Goal: Transaction & Acquisition: Purchase product/service

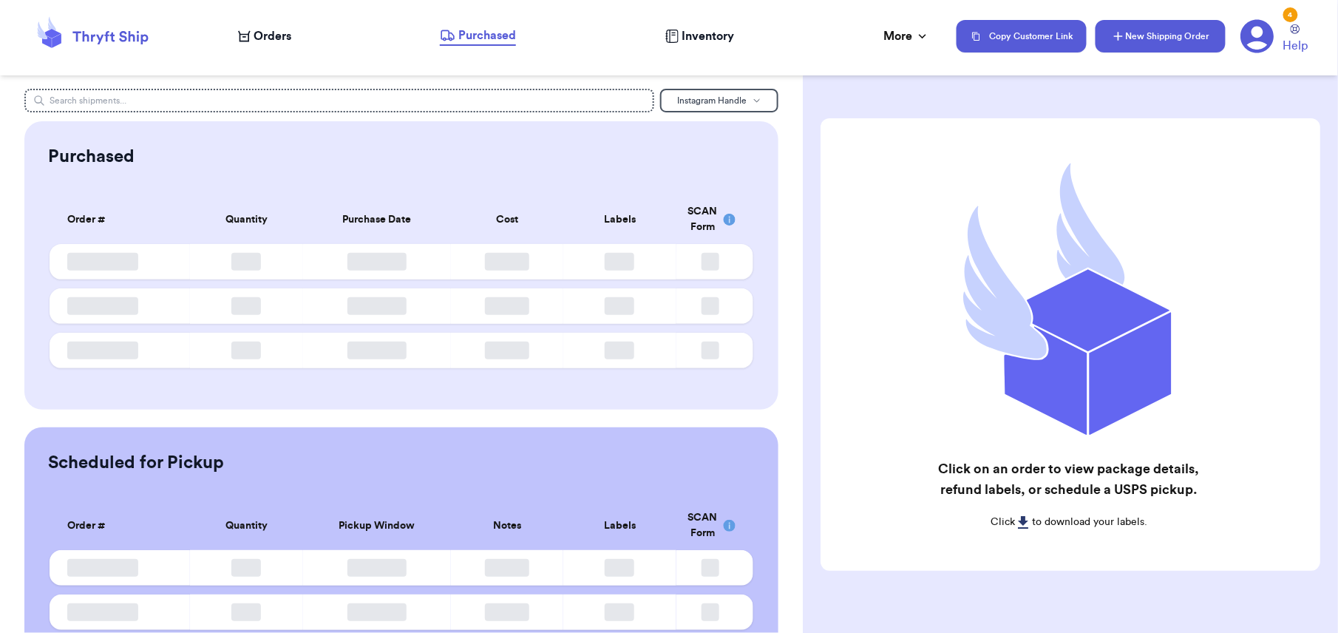
click at [1110, 41] on button "New Shipping Order" at bounding box center [1161, 36] width 130 height 33
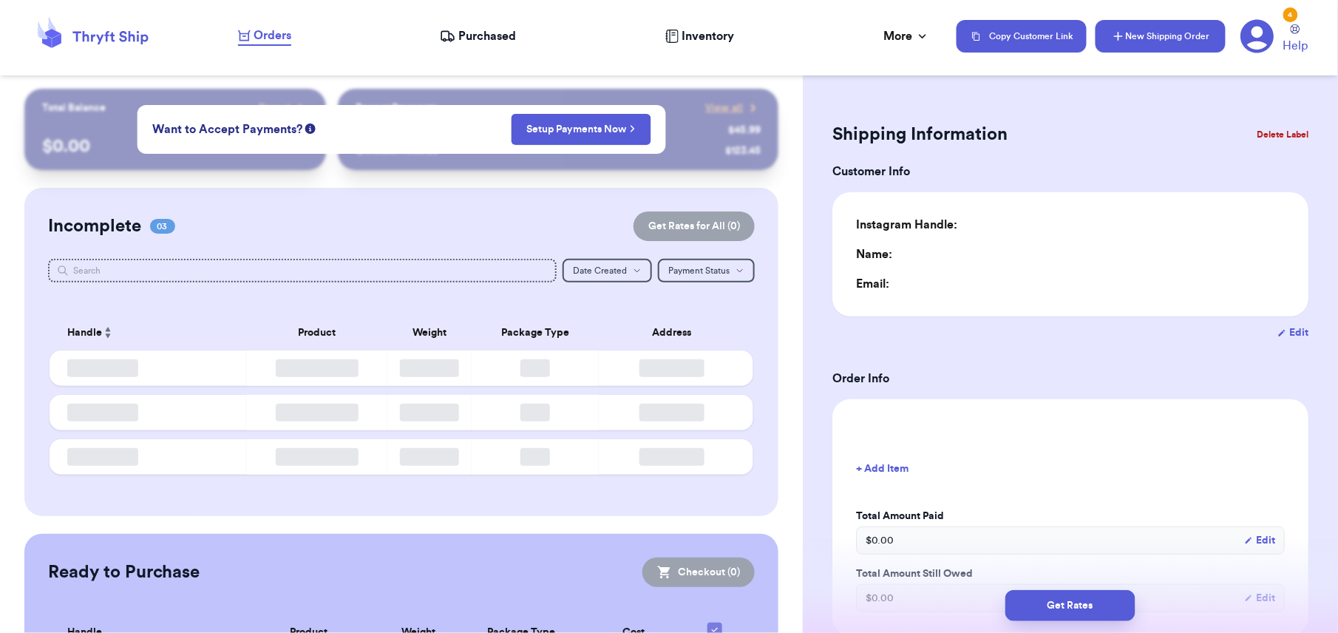
type input "0"
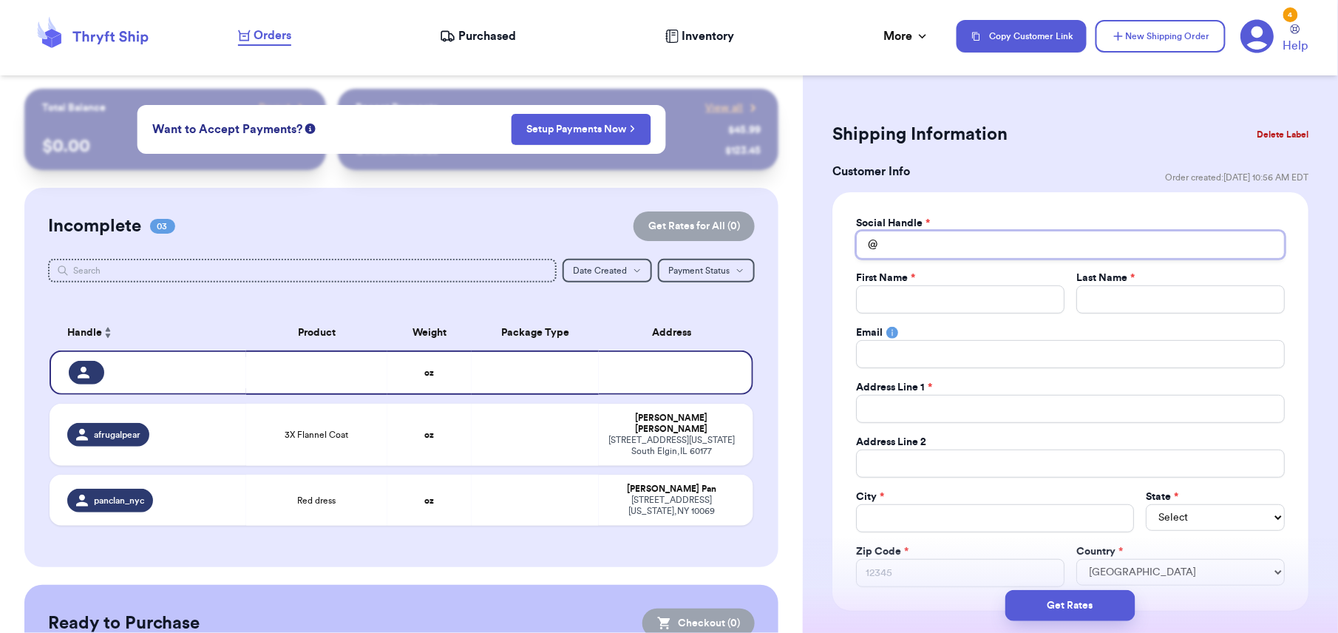
click at [908, 253] on input "Total Amount Paid" at bounding box center [1070, 245] width 429 height 28
type input "k"
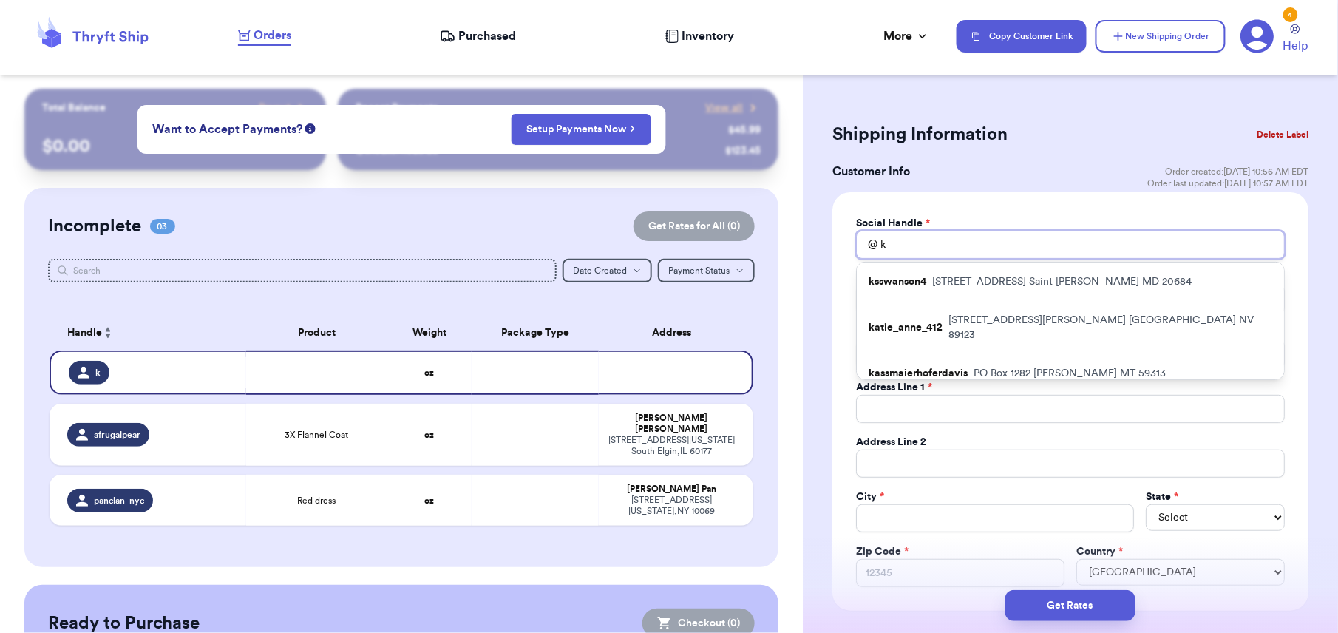
type input "ka"
type input "kat"
type input "[PERSON_NAME]"
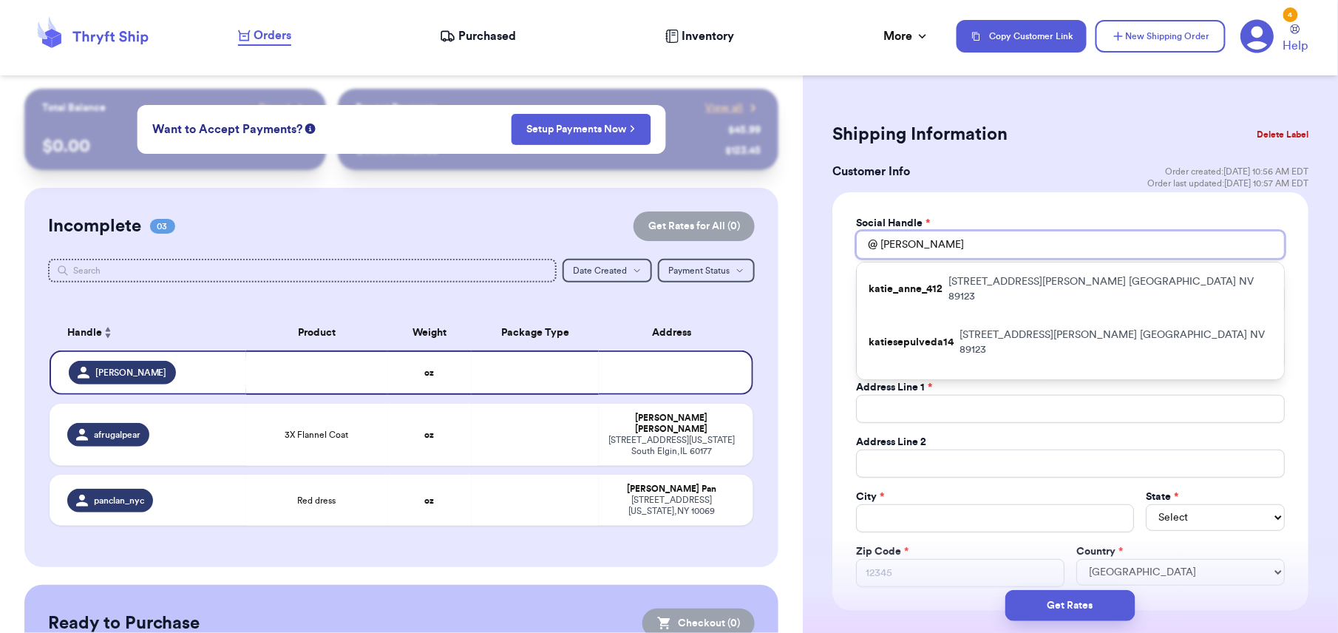
type input "[PERSON_NAME]"
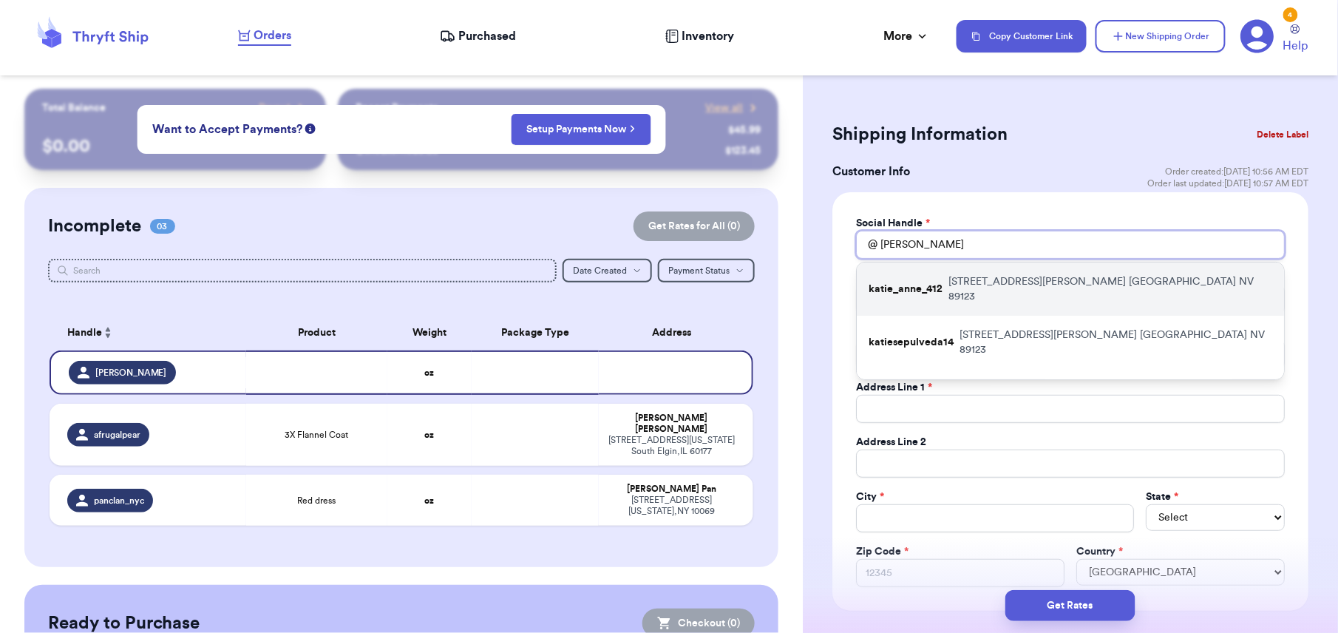
type input "[PERSON_NAME]"
click at [920, 282] on p "katie_anne_412" at bounding box center [906, 289] width 74 height 15
type input "katie_anne_412"
type input "[PERSON_NAME]"
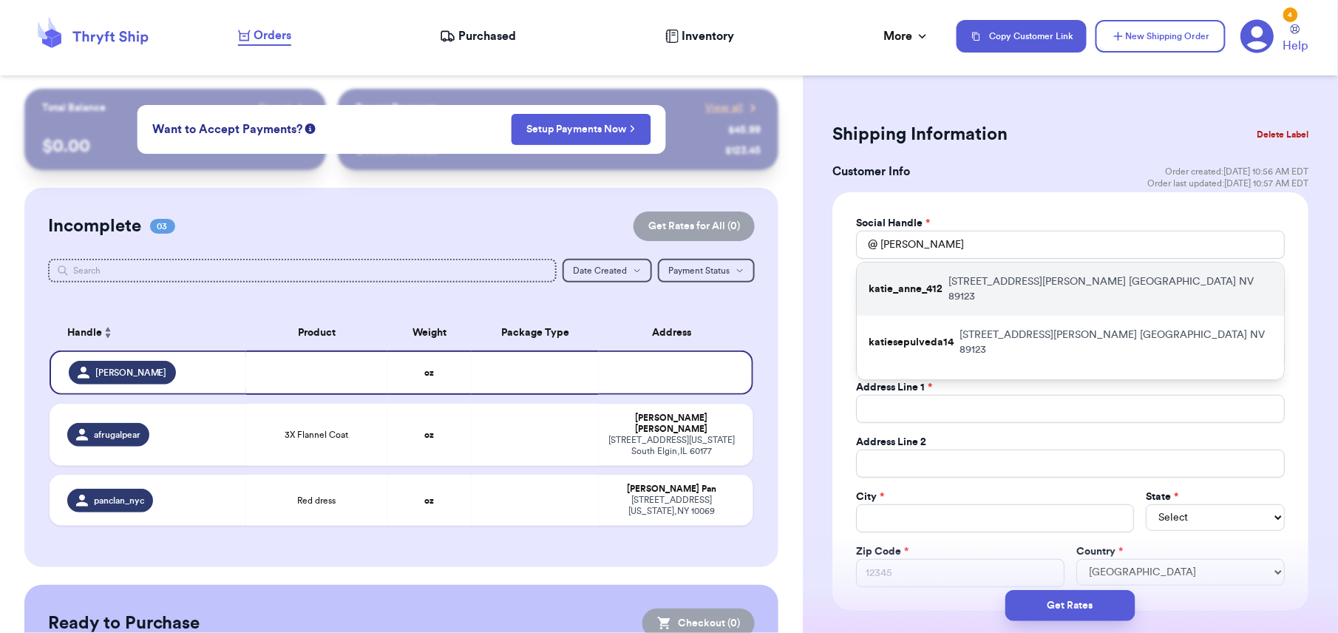
type input "[EMAIL_ADDRESS][DOMAIN_NAME]"
type input "[STREET_ADDRESS][PERSON_NAME]"
type input "[GEOGRAPHIC_DATA]"
select select "NV"
type input "89123"
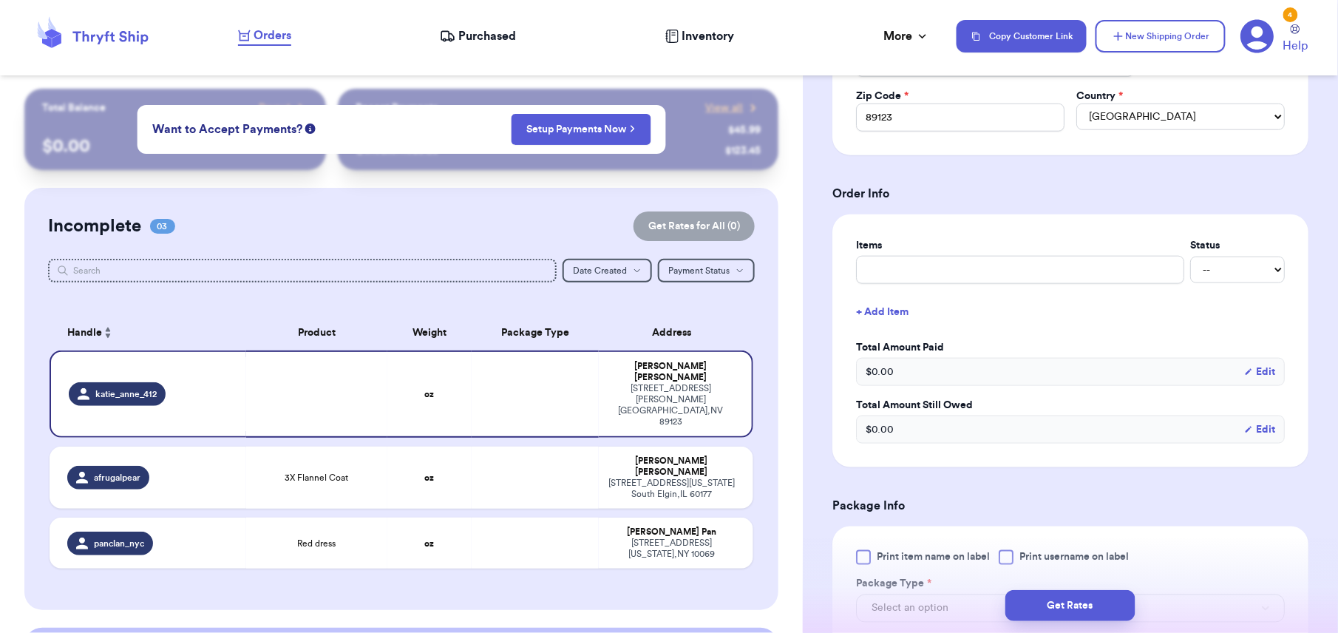
scroll to position [458, 0]
click at [884, 274] on input "text" at bounding box center [1020, 267] width 328 height 28
type input "a"
type input "an"
type input "ant"
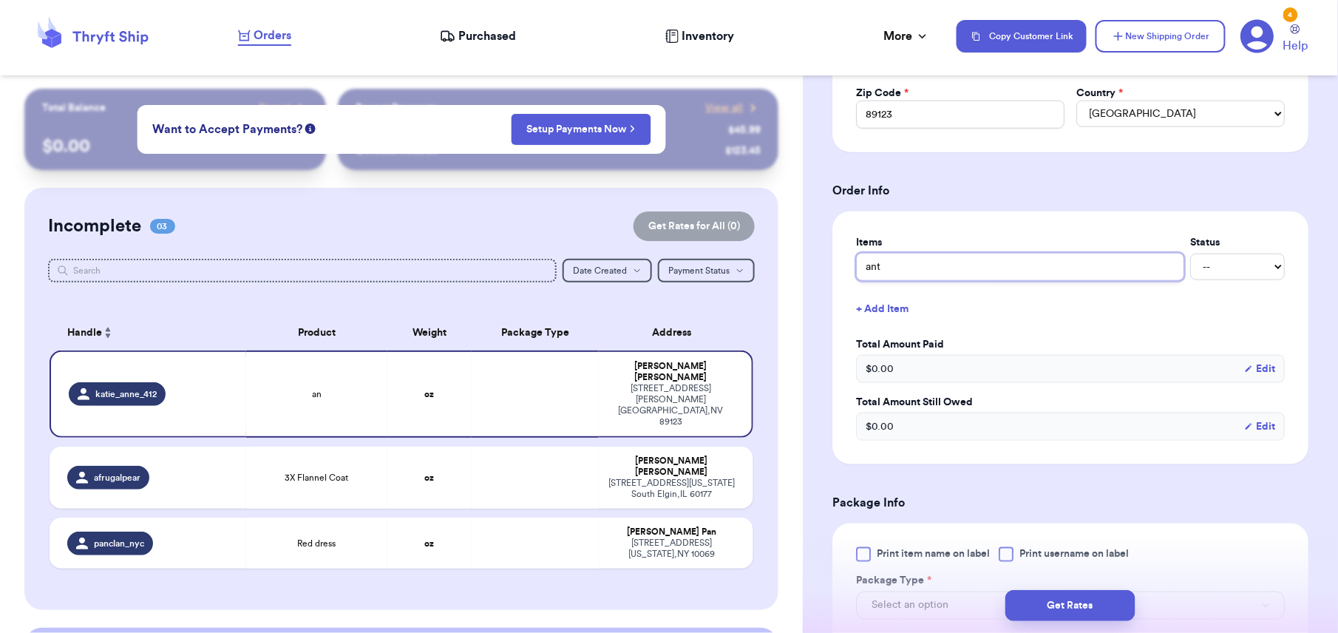
type input "anth"
type input "anthr"
type input "anthro"
type input "anthro,"
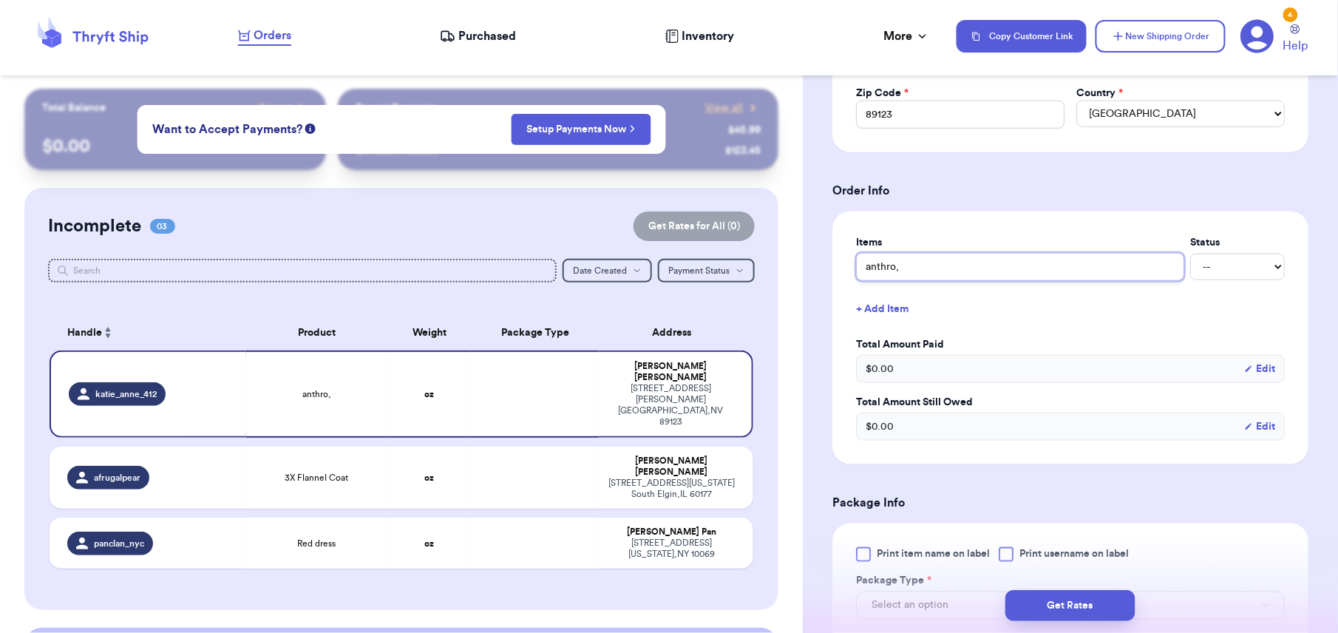
type input "anthro, s"
type input "anthro, sw"
type input "anthro, swe"
type input "anthro, swea"
type input "anthro, sweat"
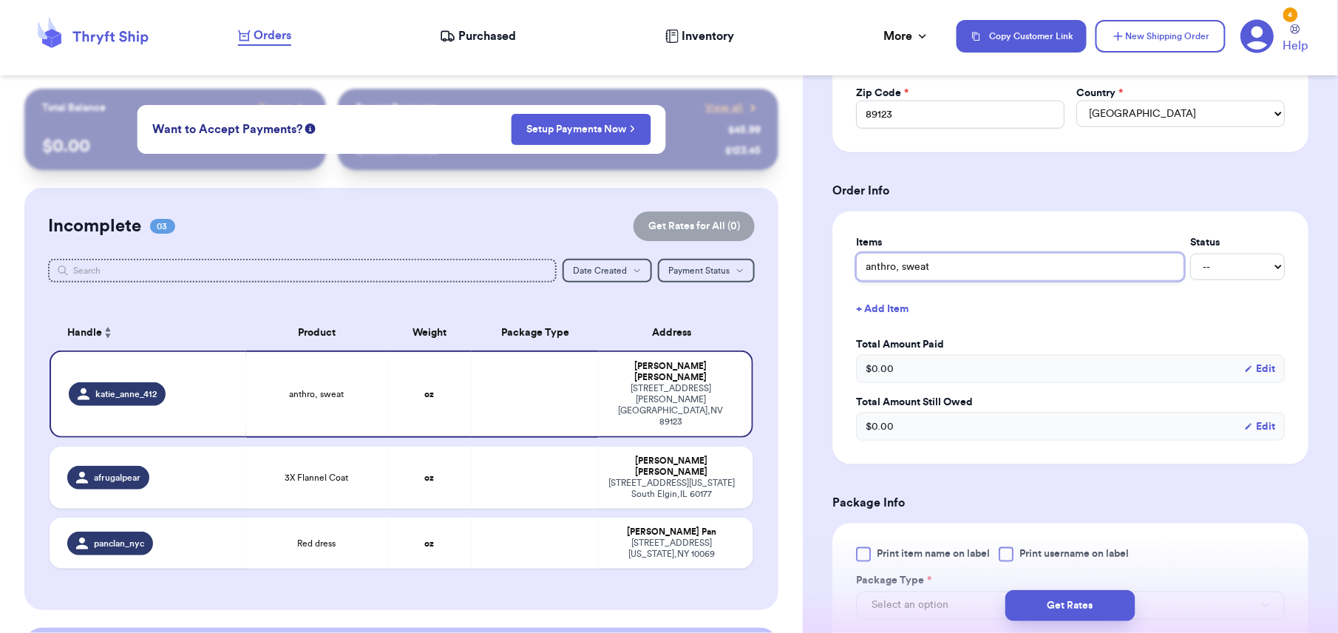
type input "anthro, sweate"
type input "anthro, sweater"
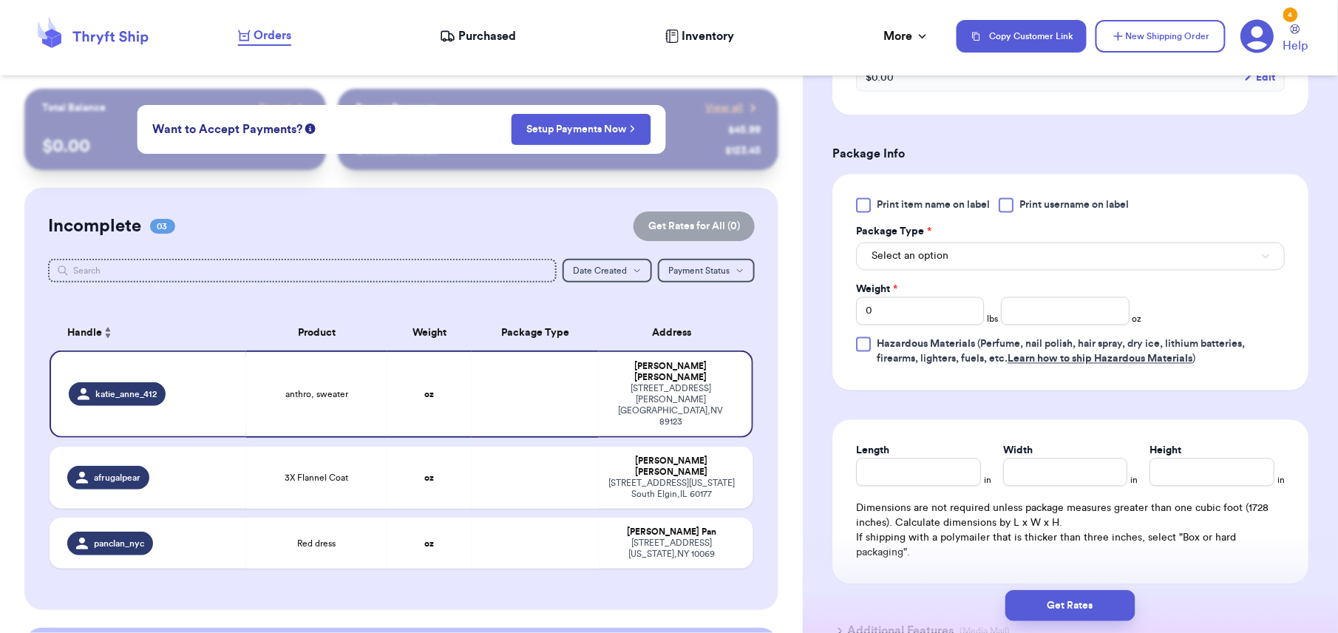
scroll to position [813, 0]
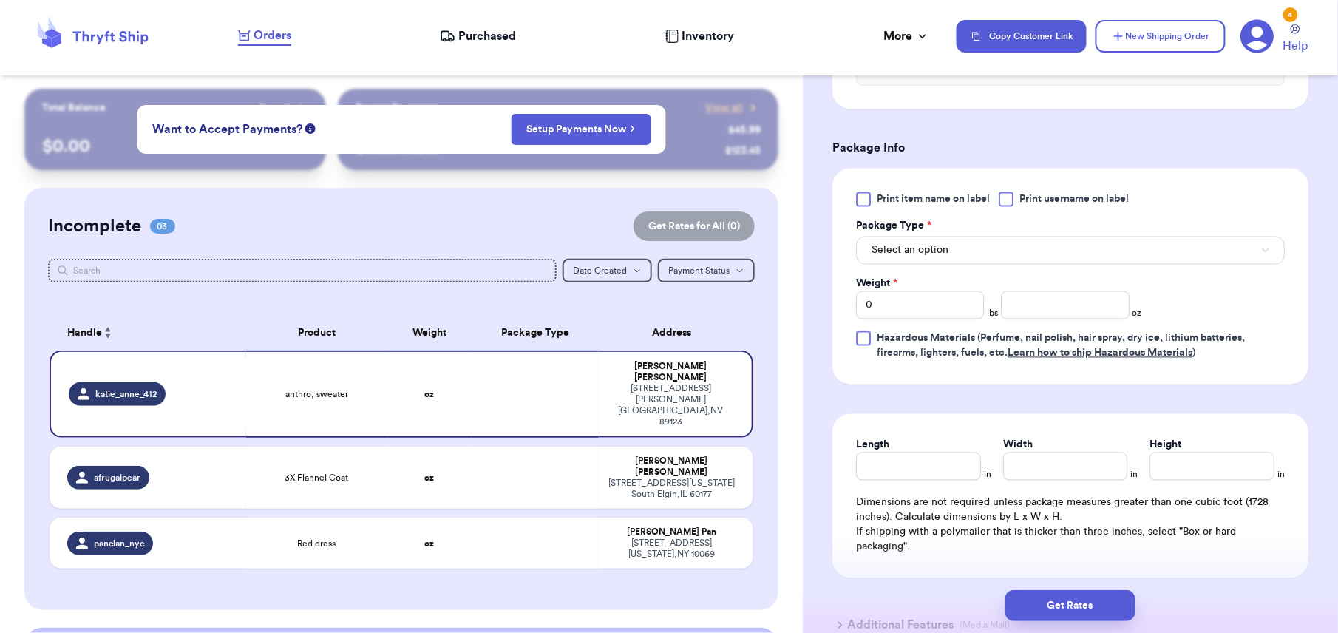
type input "anthro, sweater"
click at [886, 317] on input "0" at bounding box center [920, 305] width 128 height 28
type input "1"
click at [1051, 312] on input "number" at bounding box center [1065, 305] width 128 height 28
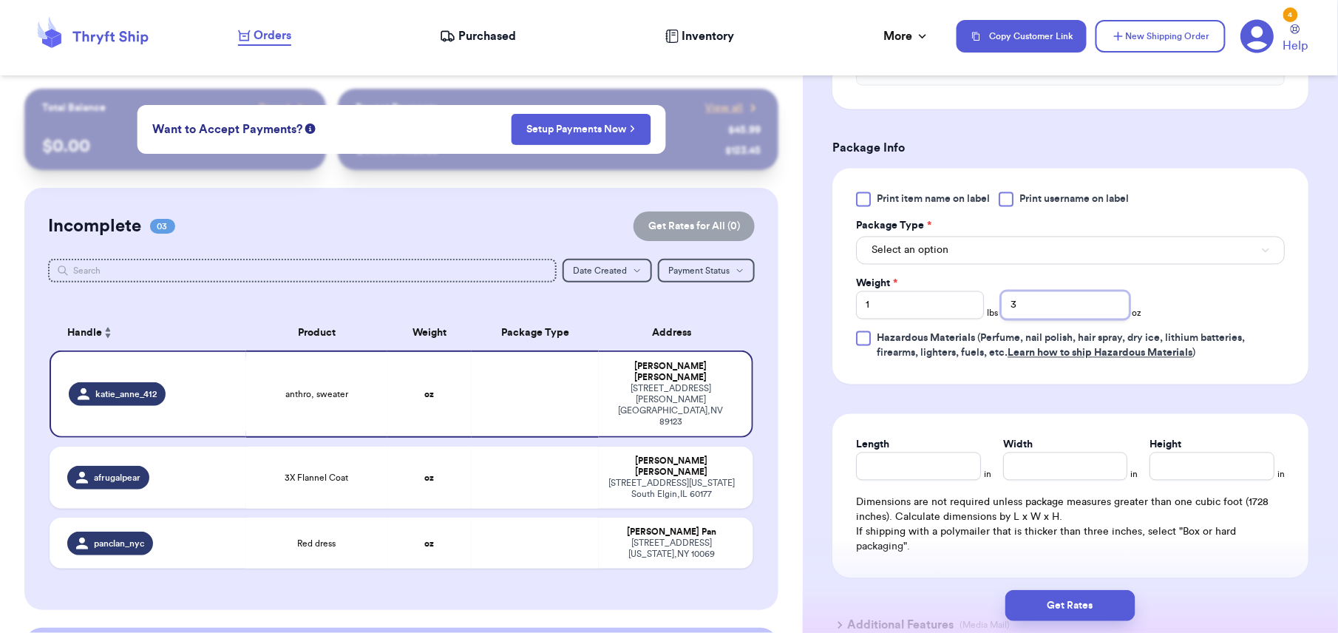
type input "3"
click at [914, 256] on span "Select an option" at bounding box center [910, 250] width 77 height 15
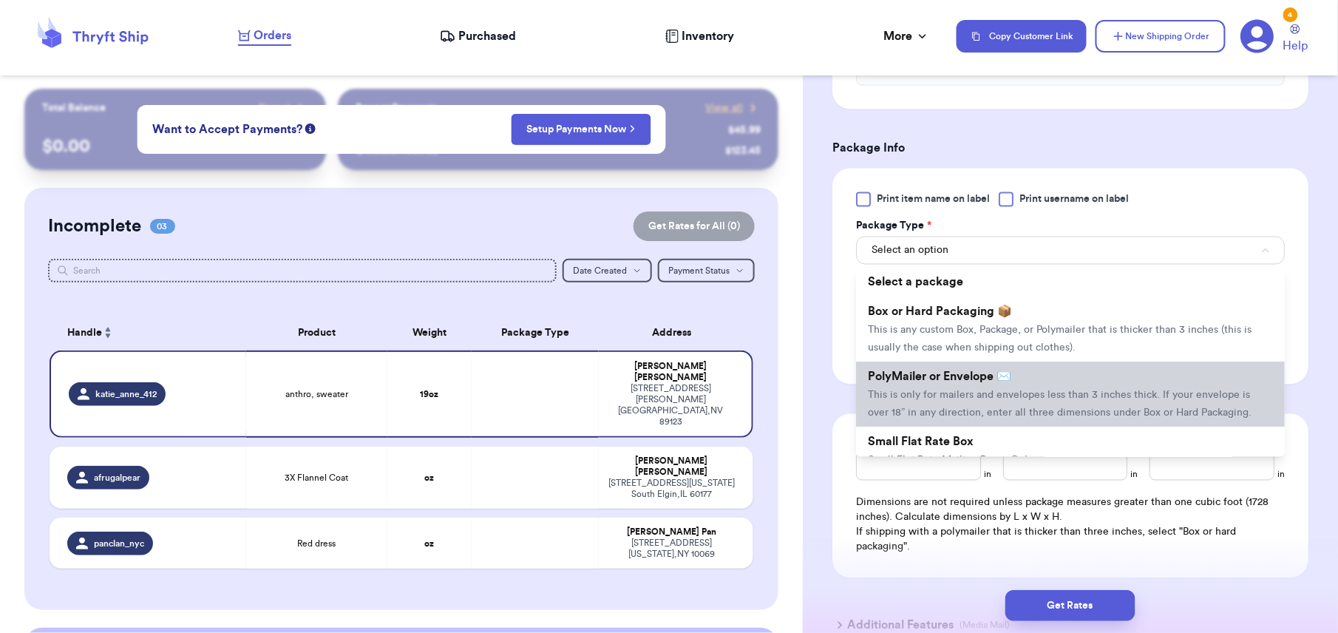
click at [921, 393] on li "PolyMailer or Envelope ✉️ This is only for mailers and envelopes less than 3 in…" at bounding box center [1070, 394] width 429 height 65
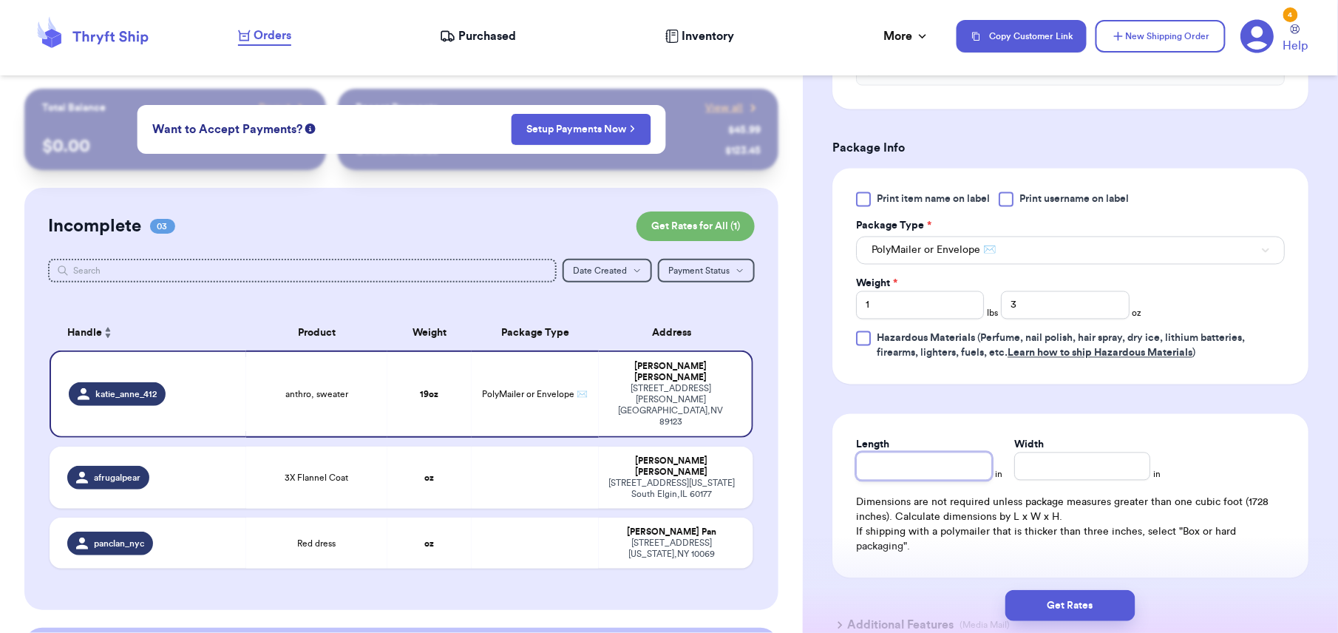
click at [888, 478] on input "Length" at bounding box center [924, 466] width 136 height 28
type input "12"
click at [1056, 474] on input "Width *" at bounding box center [1082, 466] width 136 height 28
type input "12"
click at [1056, 613] on button "Get Rates" at bounding box center [1070, 605] width 130 height 31
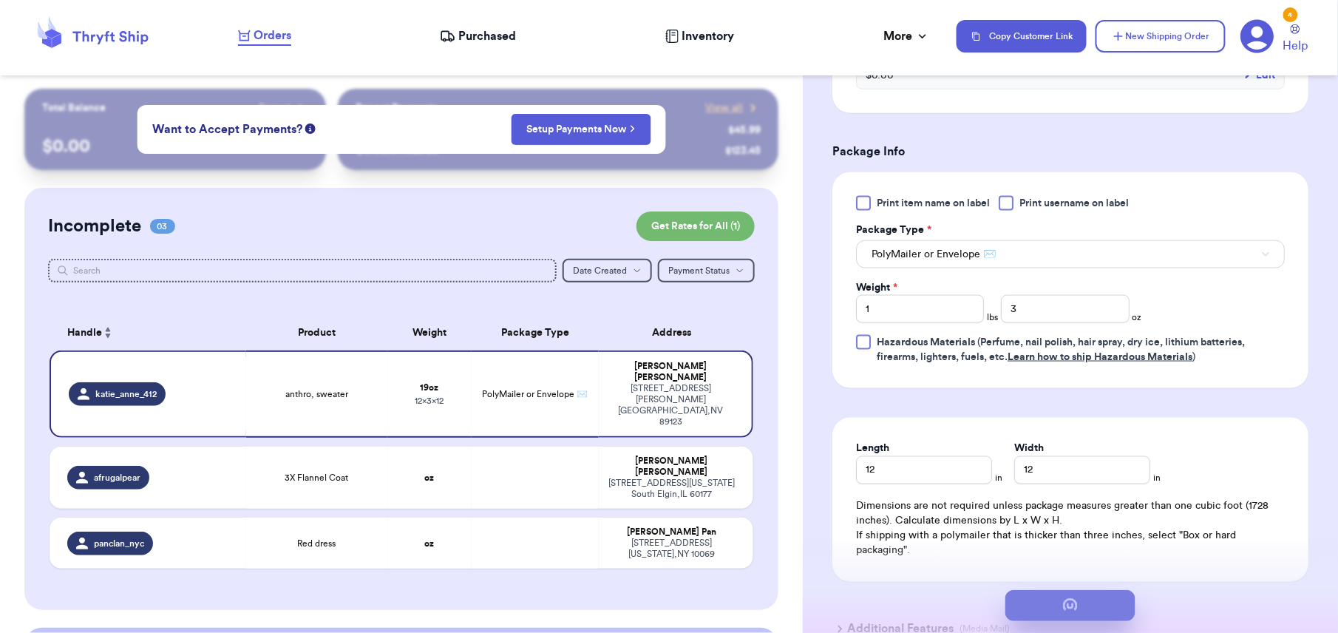
scroll to position [0, 0]
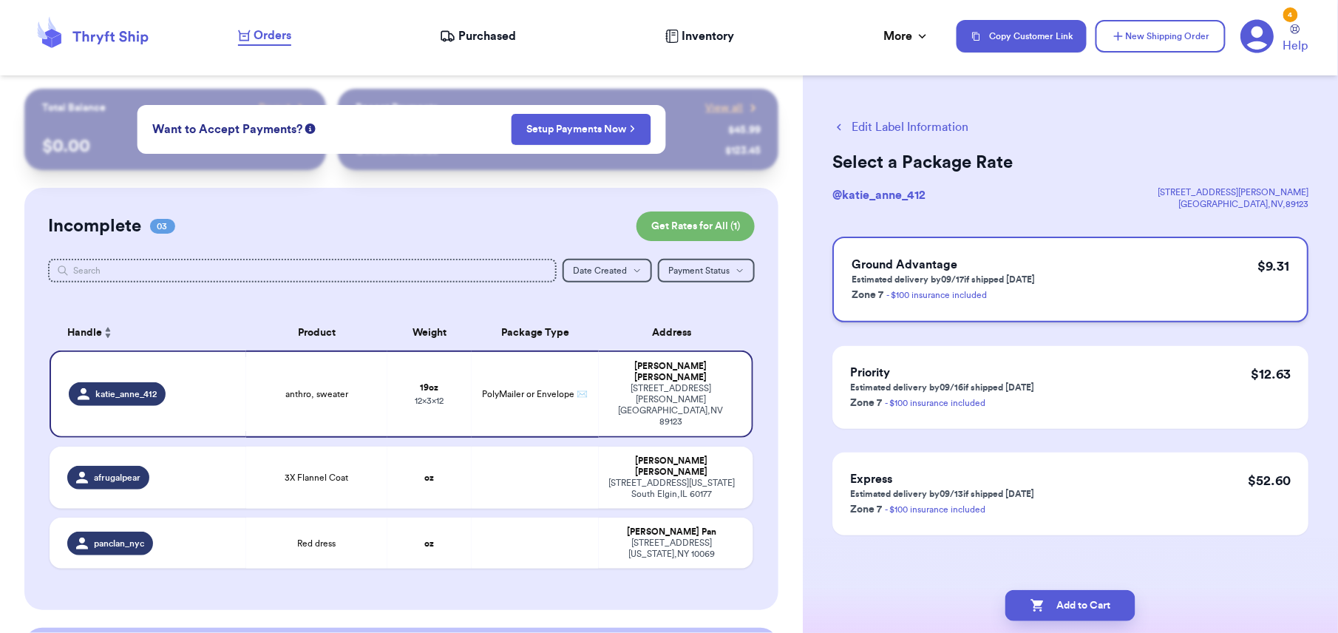
click at [1038, 316] on div "Ground Advantage Estimated delivery by 09/17 if shipped [DATE] Zone 7 - $100 in…" at bounding box center [1070, 280] width 476 height 86
click at [1116, 610] on button "Add to Cart" at bounding box center [1070, 605] width 130 height 31
checkbox input "true"
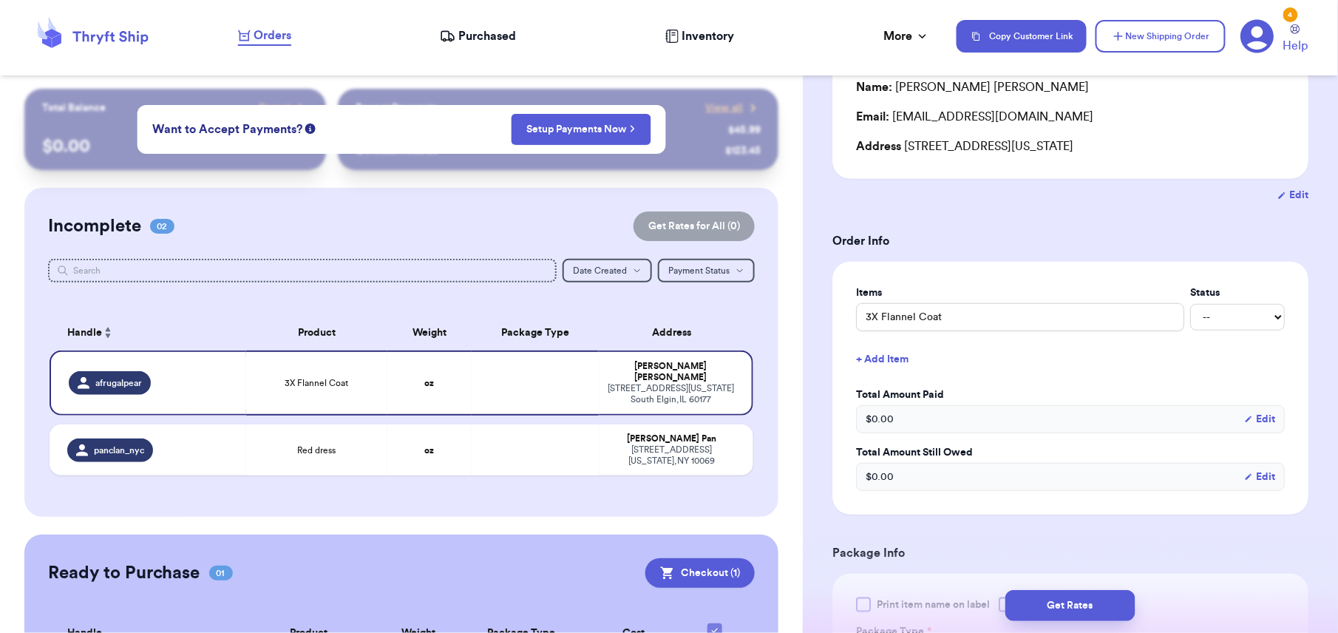
scroll to position [92, 0]
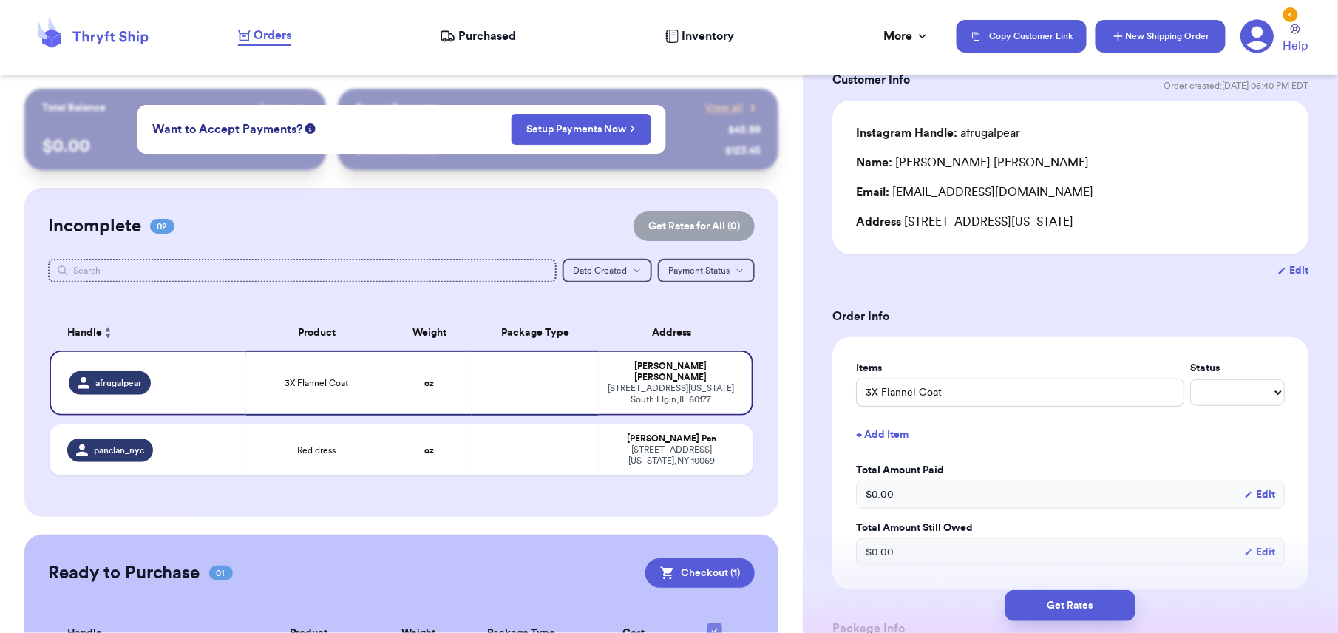
click at [1103, 42] on button "New Shipping Order" at bounding box center [1161, 36] width 130 height 33
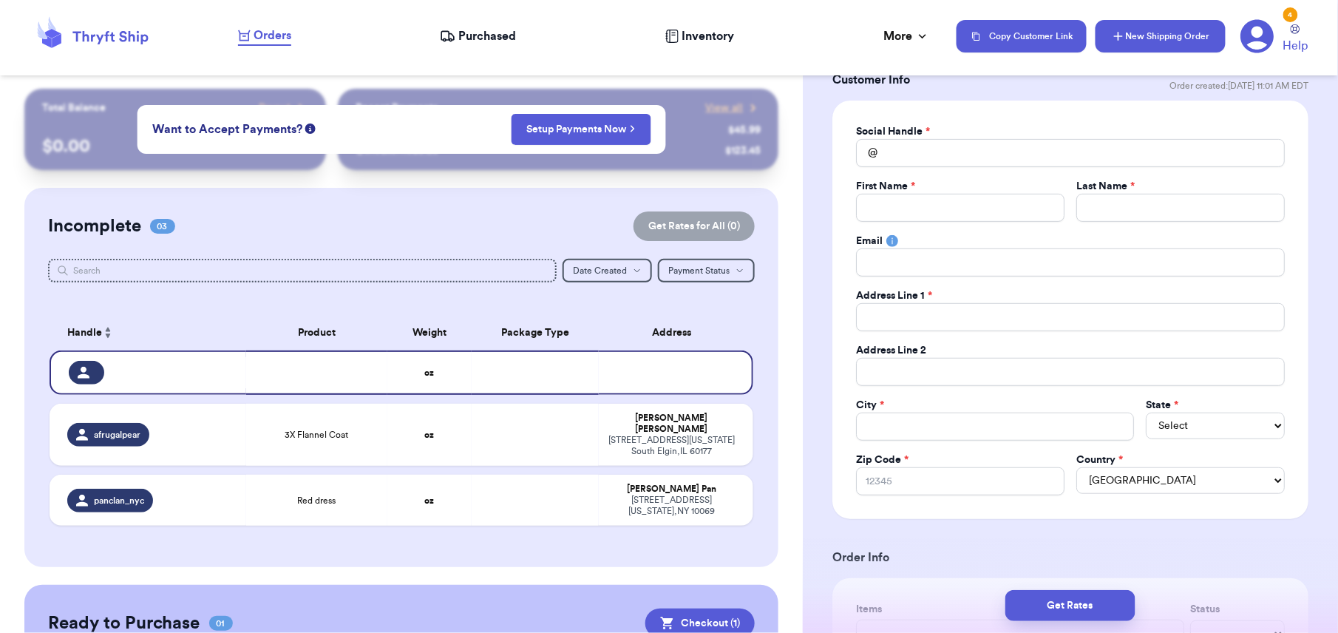
click at [1127, 44] on button "New Shipping Order" at bounding box center [1161, 36] width 130 height 33
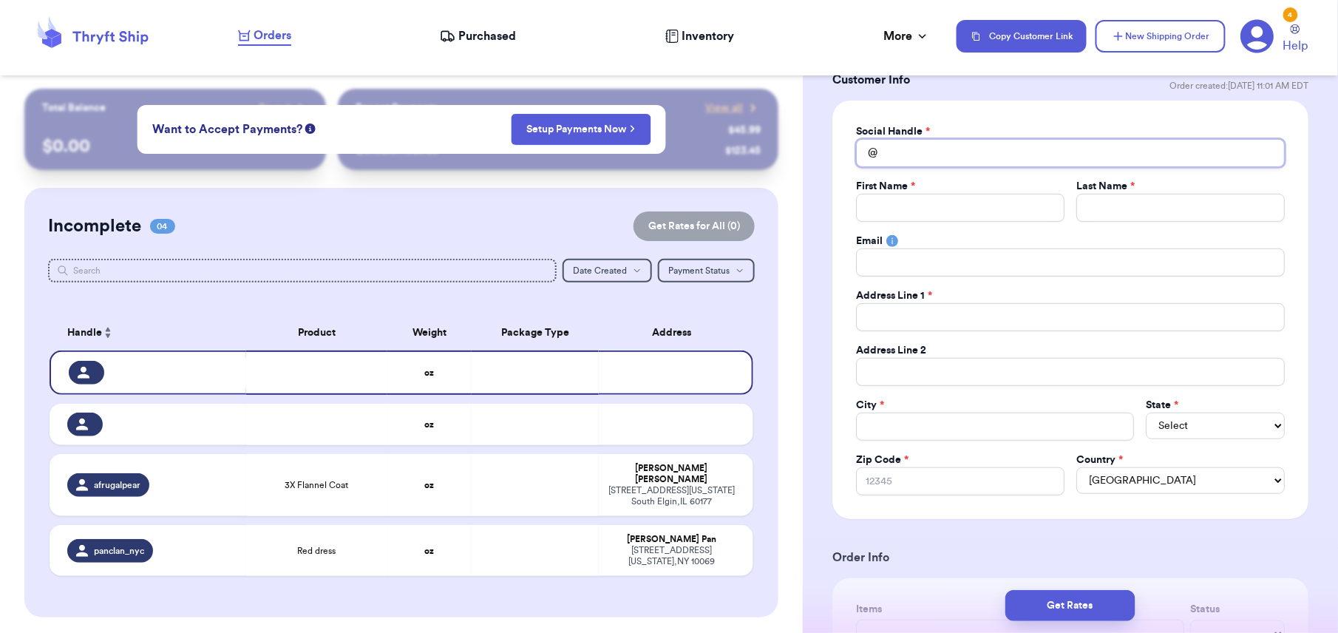
click at [896, 154] on input "Total Amount Paid" at bounding box center [1070, 153] width 429 height 28
type input "j"
type input "je"
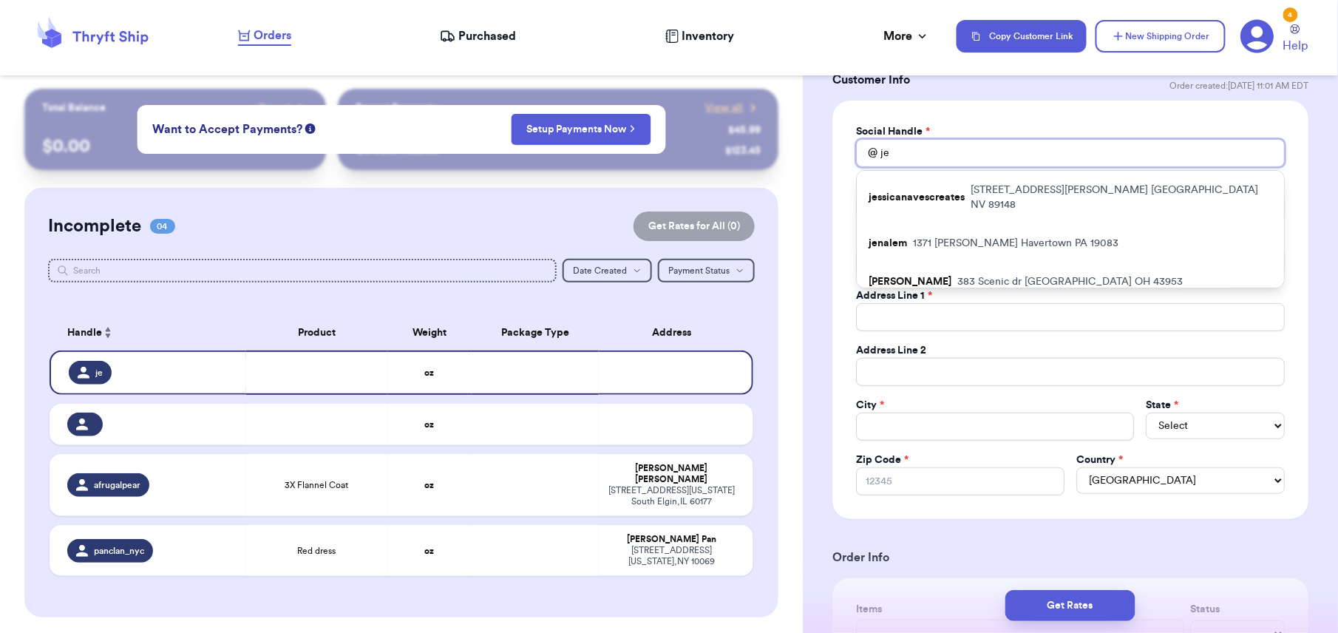
type input "je"
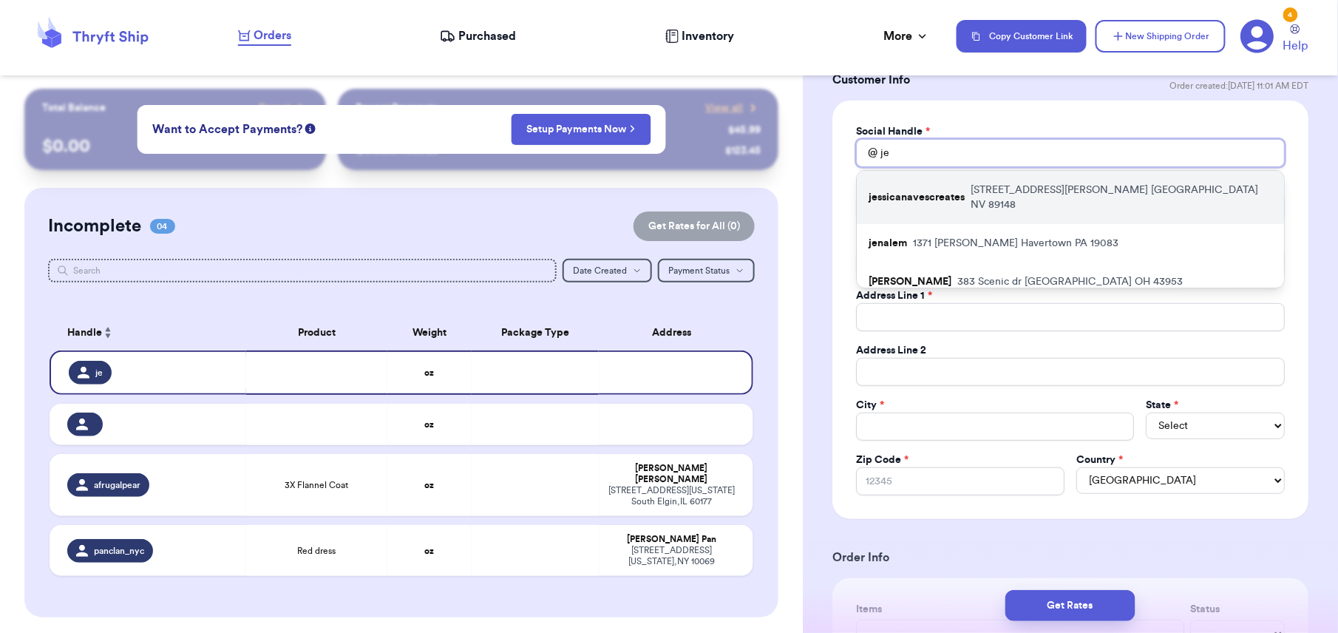
type input "jen"
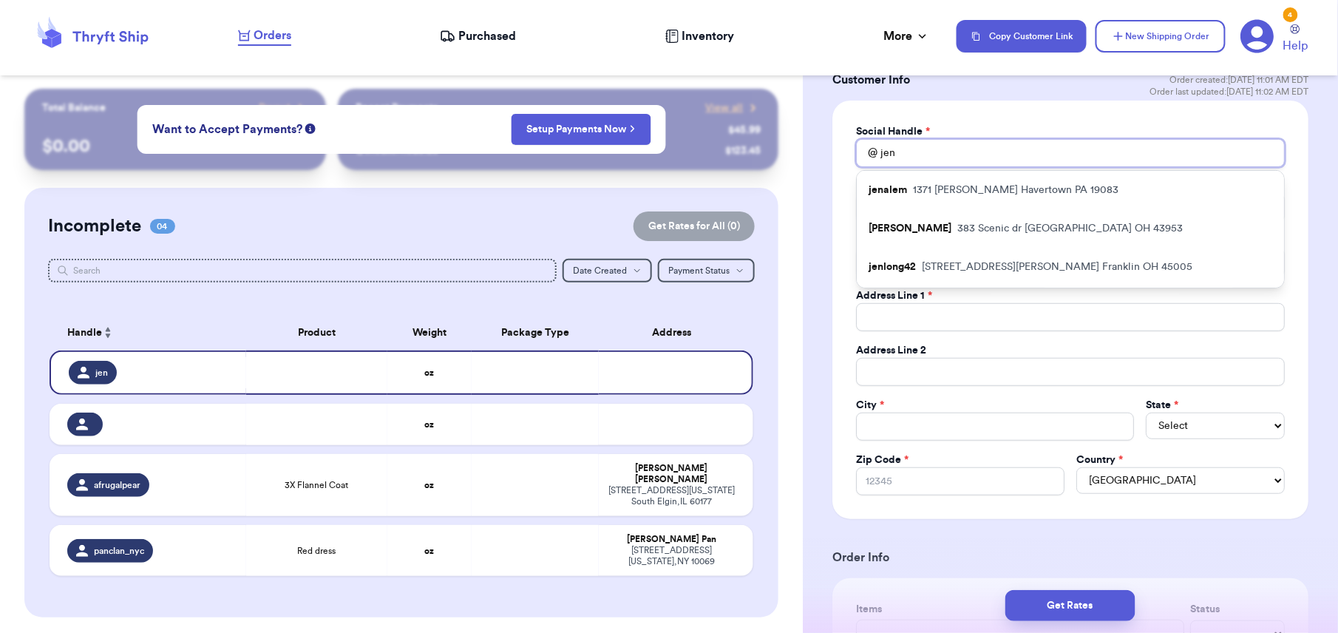
type input "je"
type input "j"
type input "ja"
type input "jan"
type input "jani"
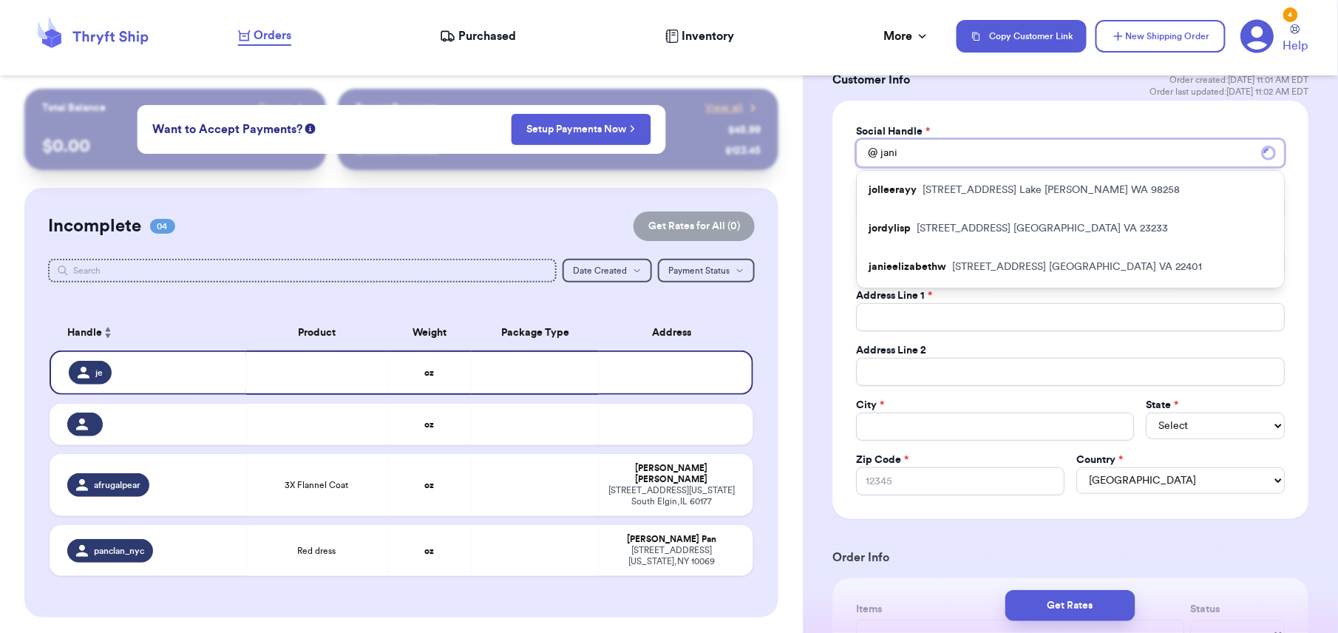
type input "[PERSON_NAME]"
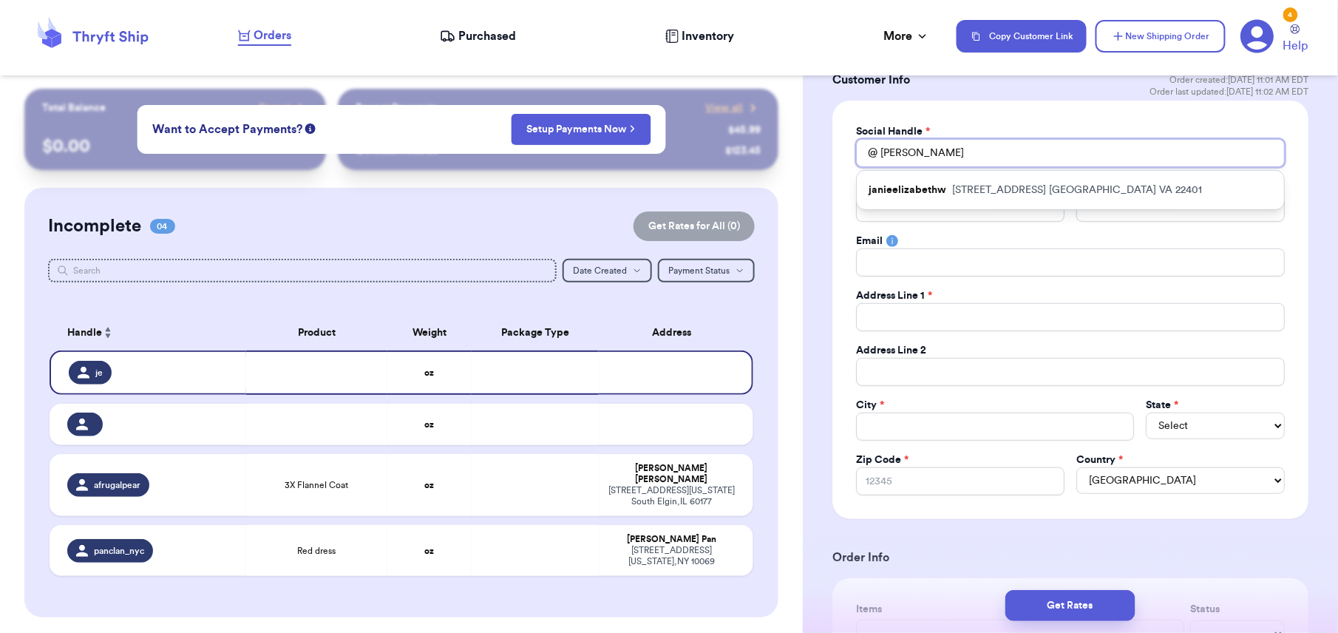
type input "[PERSON_NAME]"
click at [928, 189] on p "janieelizabethw" at bounding box center [908, 190] width 78 height 15
type input "janieelizabethw"
type input "[PERSON_NAME]"
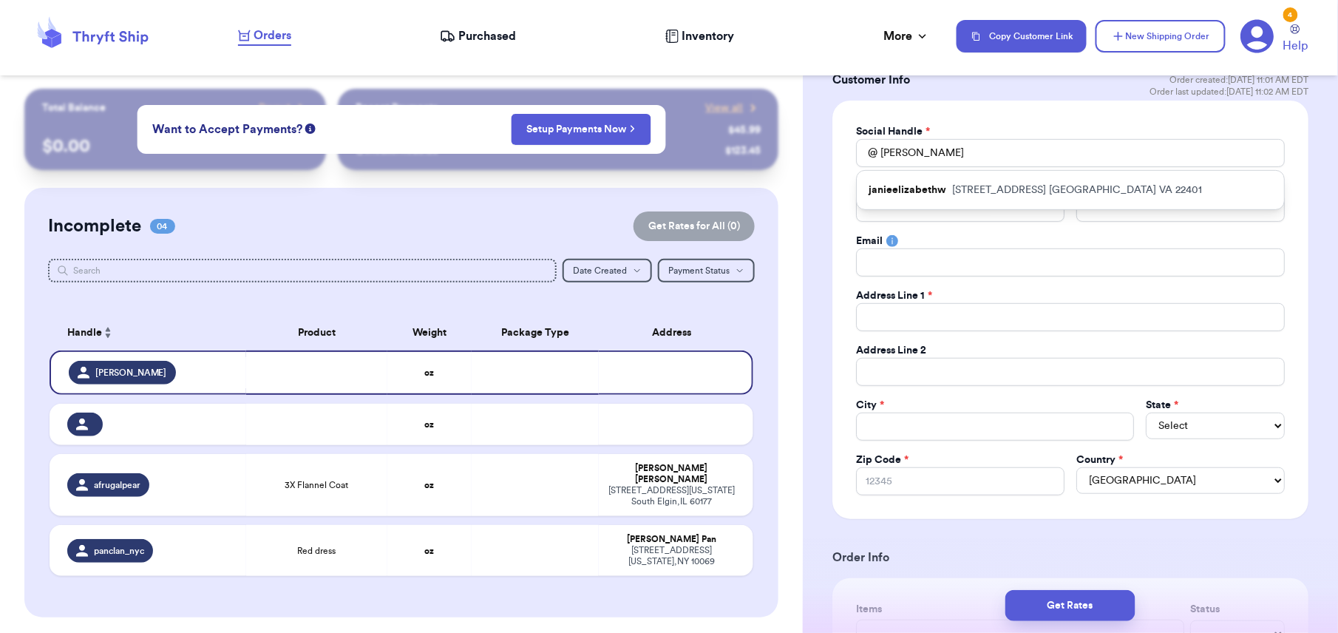
type input "[EMAIL_ADDRESS][DOMAIN_NAME]"
type input "[STREET_ADDRESS]"
type input "Apartment 7"
type input "[GEOGRAPHIC_DATA]"
select select "VA"
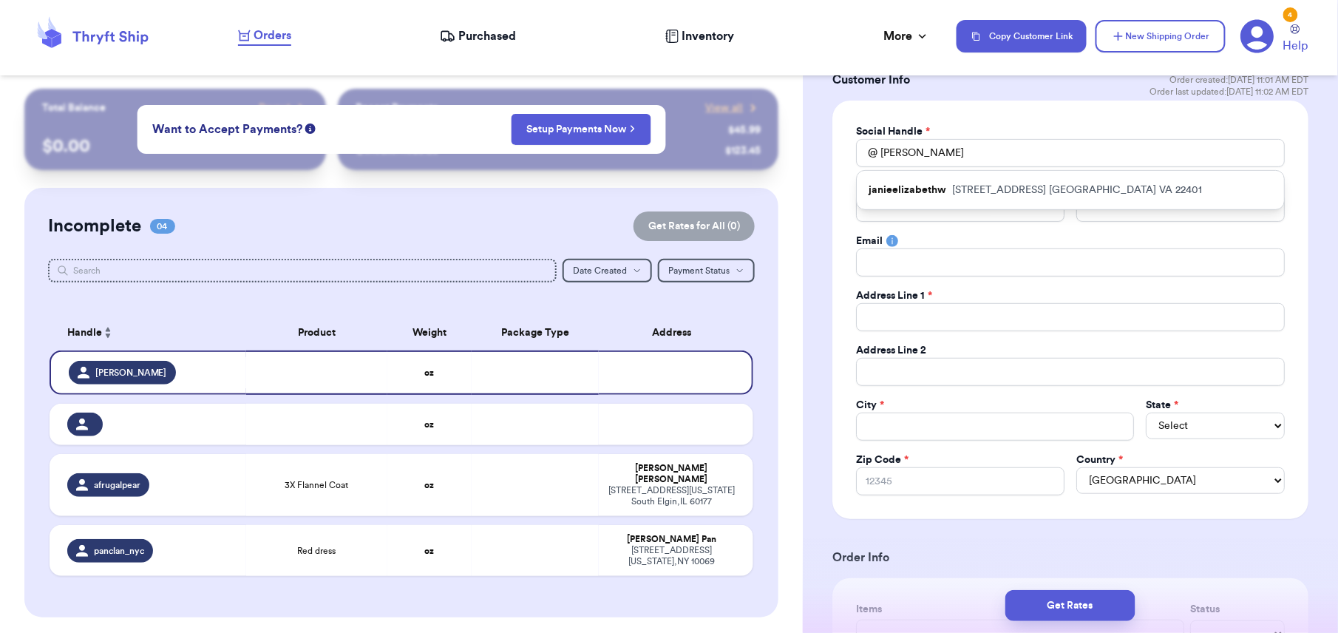
type input "22401"
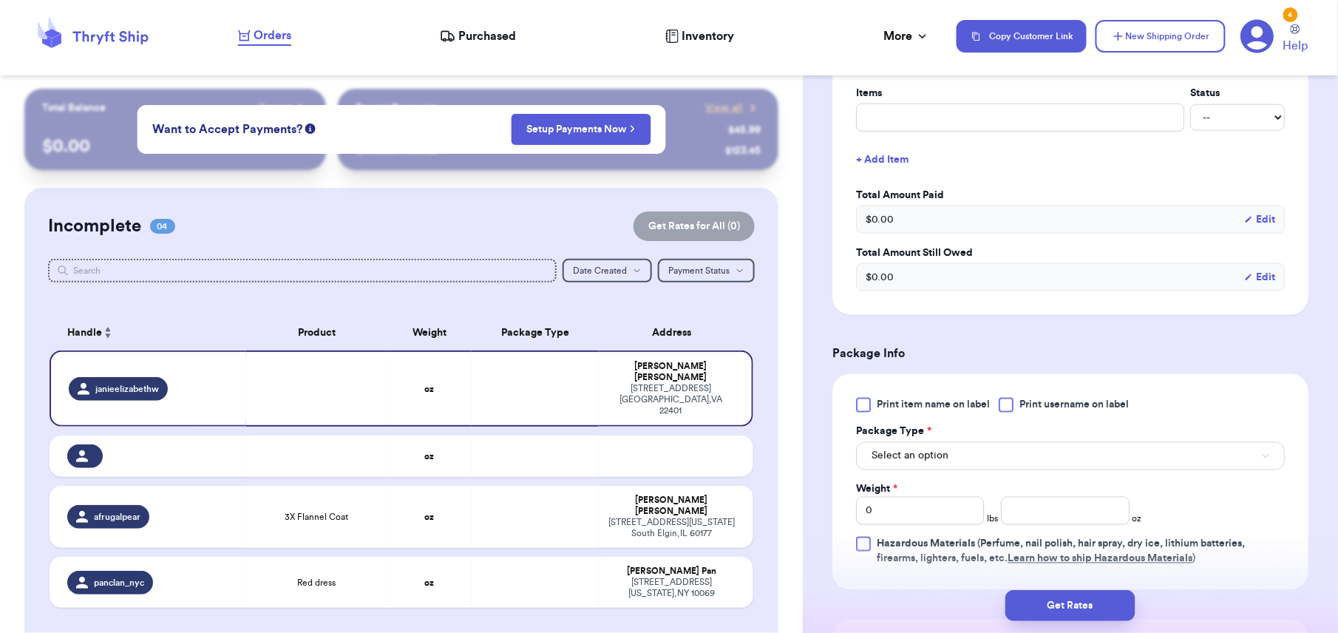
scroll to position [497, 0]
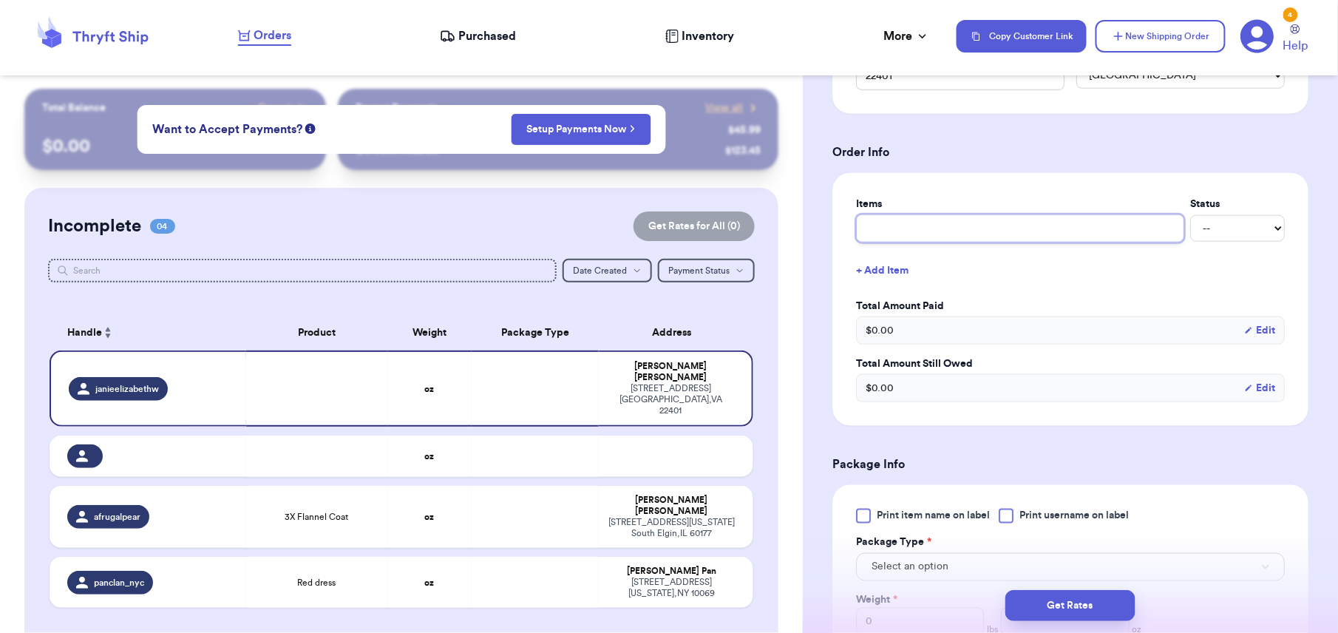
click at [903, 237] on input "text" at bounding box center [1020, 228] width 328 height 28
type input "d"
type input "dr"
type input "dre"
type input "dres"
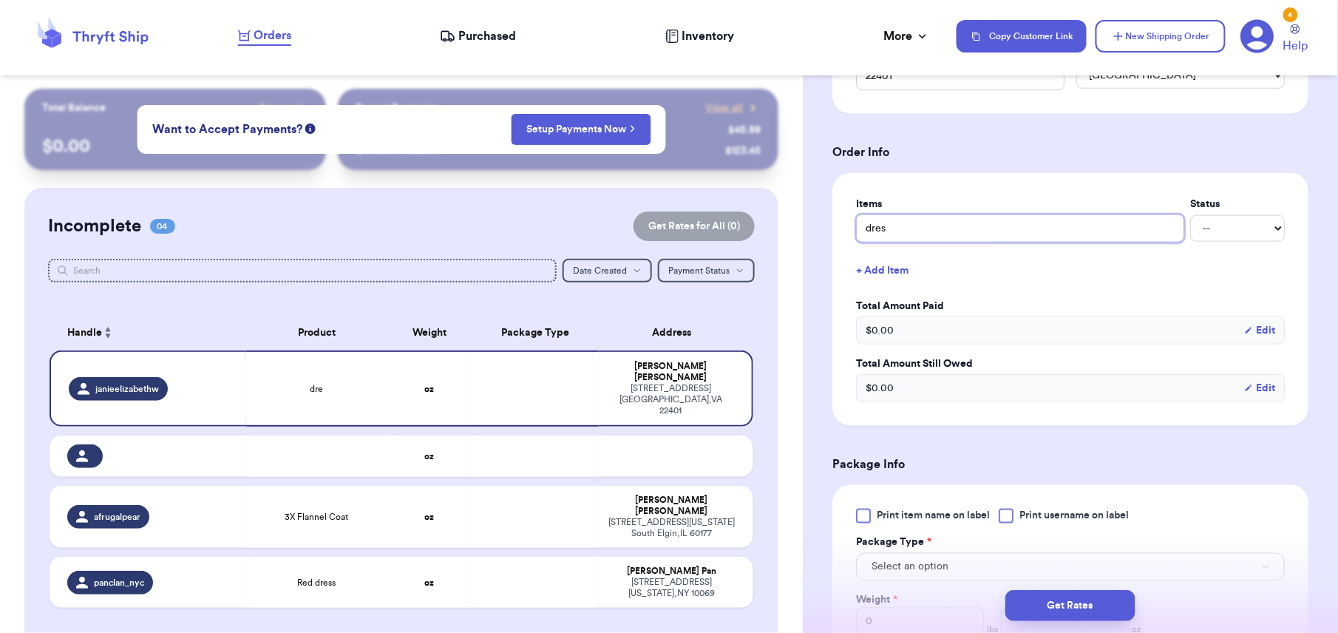
type input "dress"
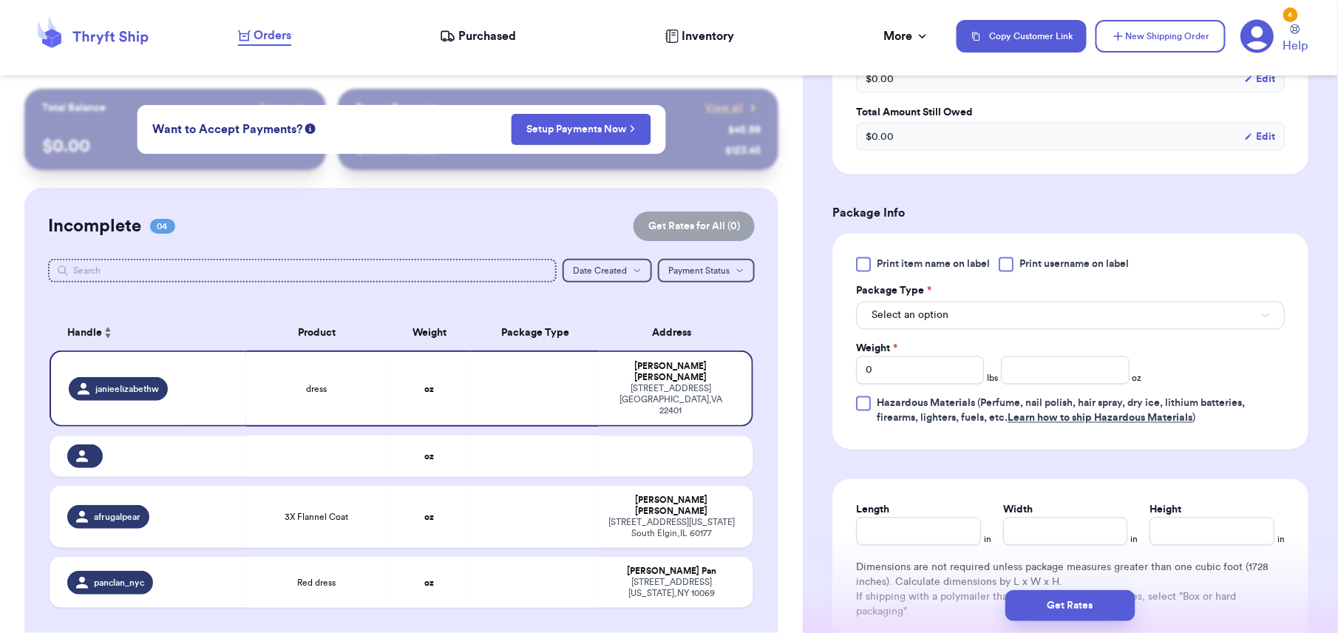
scroll to position [754, 0]
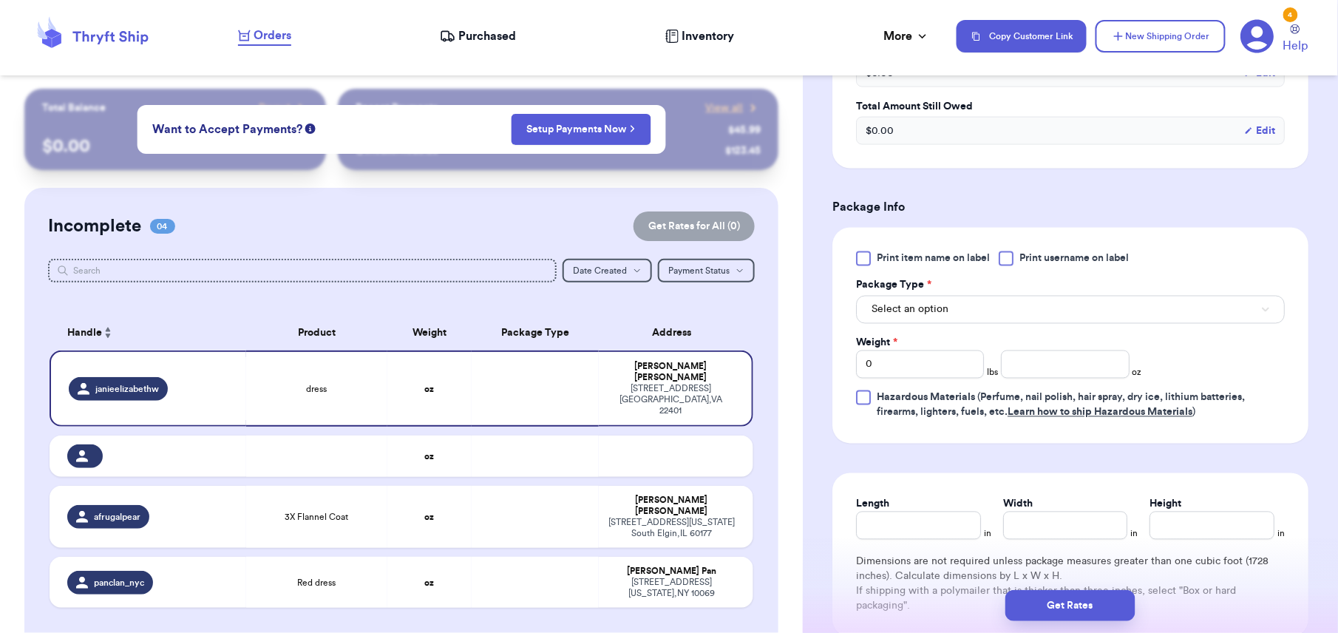
type input "dress"
click at [934, 315] on span "Select an option" at bounding box center [910, 309] width 77 height 15
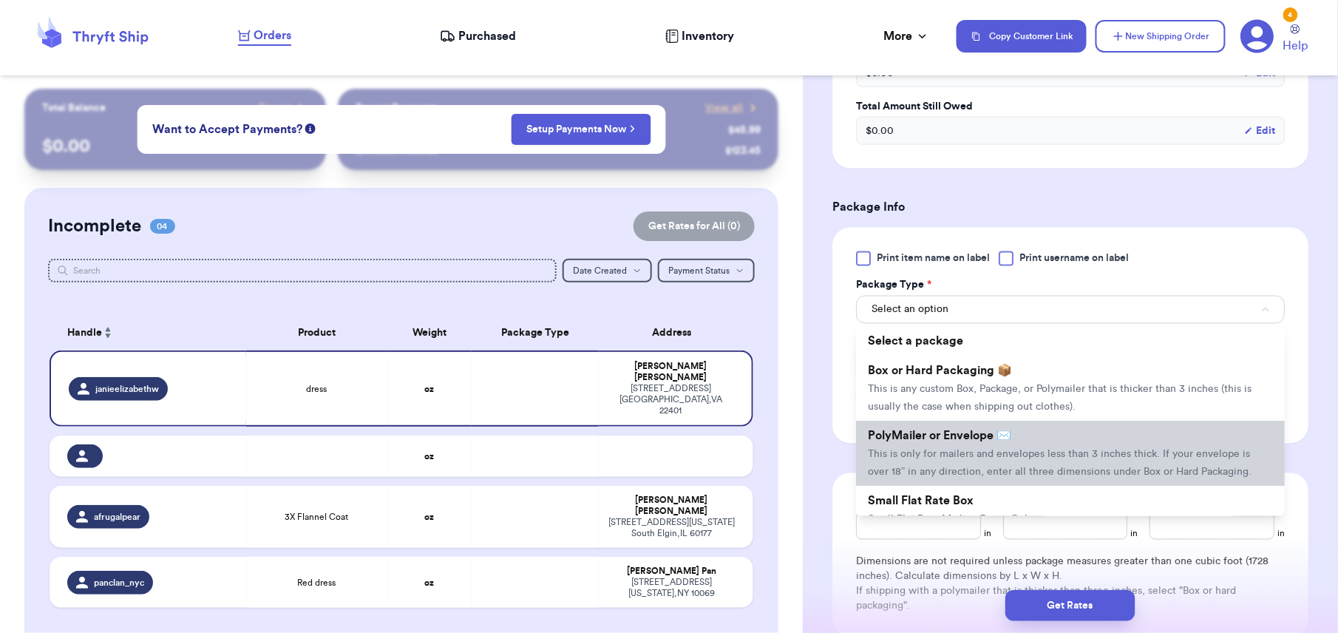
click at [920, 442] on span "PolyMailer or Envelope ✉️" at bounding box center [939, 436] width 143 height 12
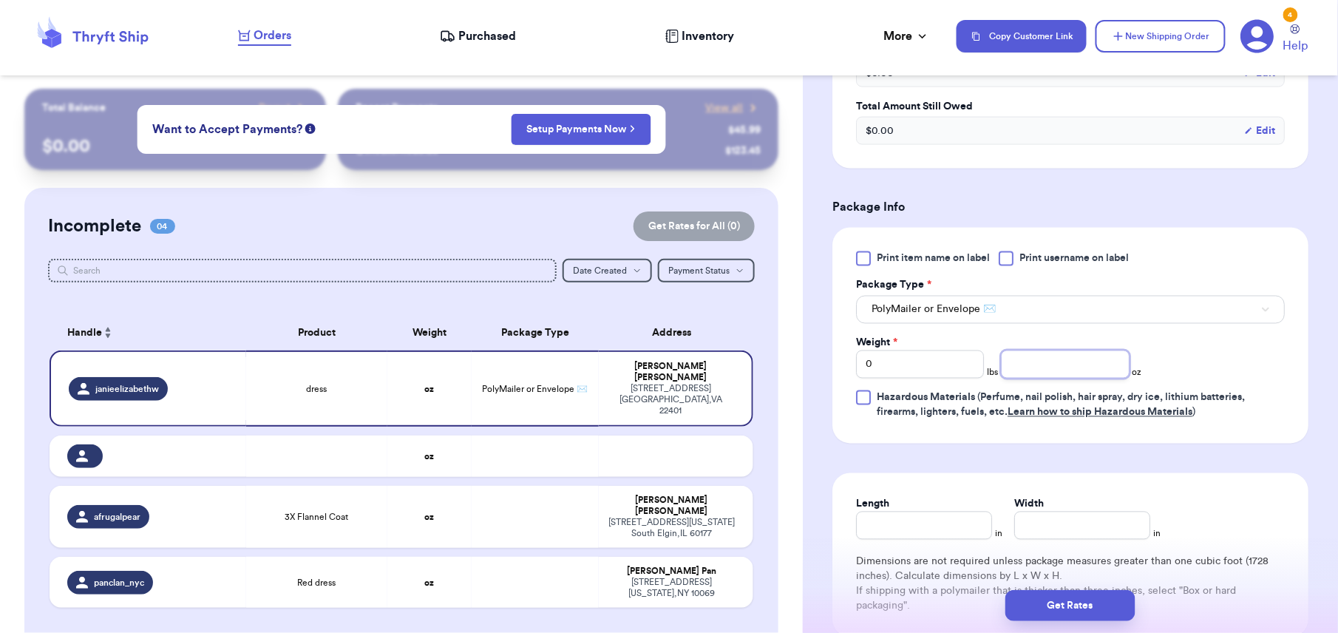
click at [1014, 374] on input "number" at bounding box center [1065, 364] width 128 height 28
type input "12"
click at [914, 540] on input "Length" at bounding box center [924, 526] width 136 height 28
type input "10"
click at [1016, 534] on input "Width *" at bounding box center [1082, 526] width 136 height 28
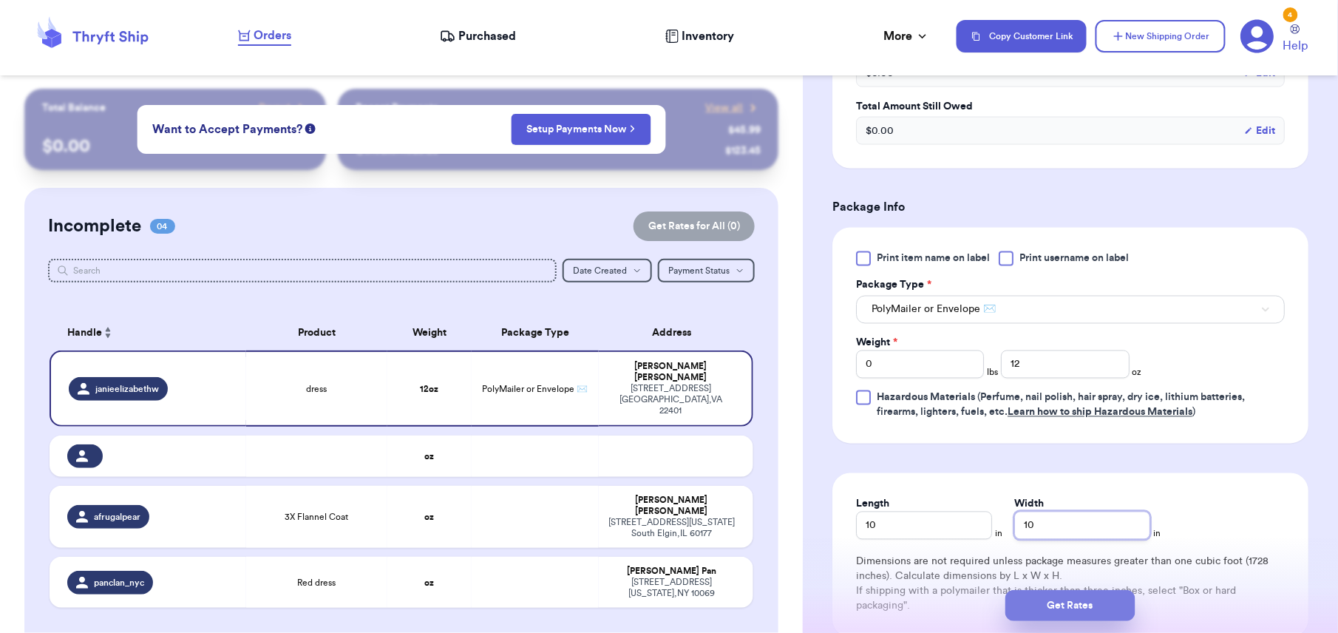
type input "10"
click at [1070, 605] on button "Get Rates" at bounding box center [1070, 605] width 130 height 31
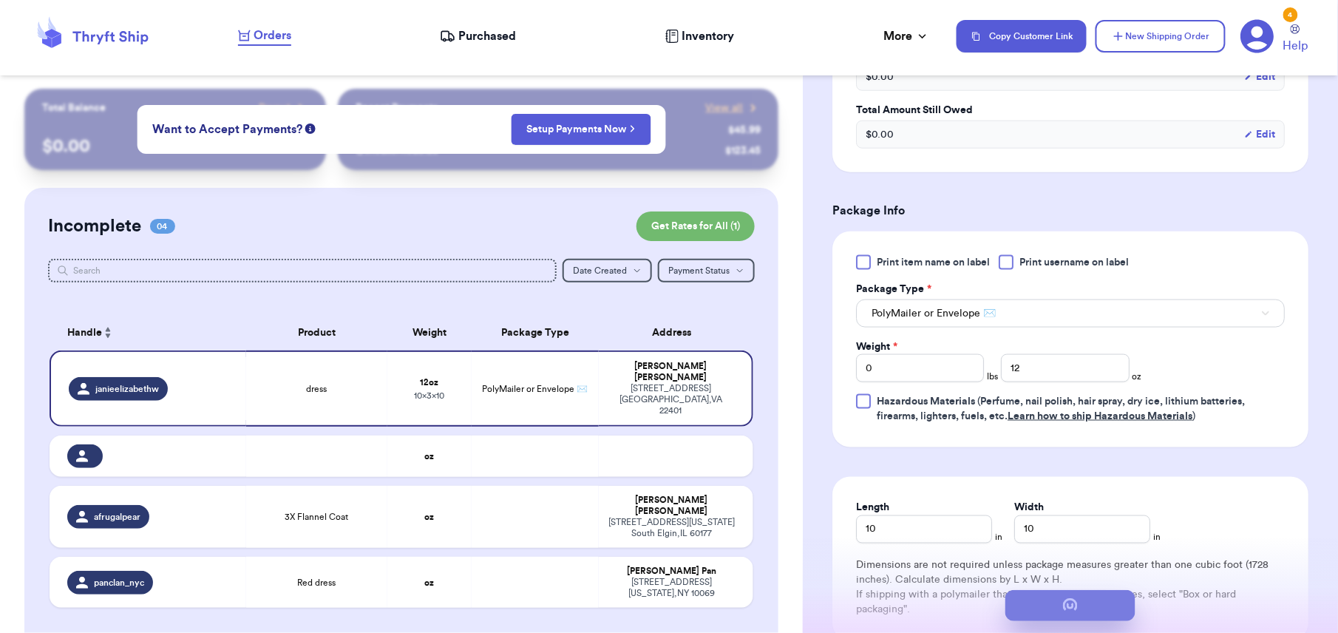
scroll to position [0, 0]
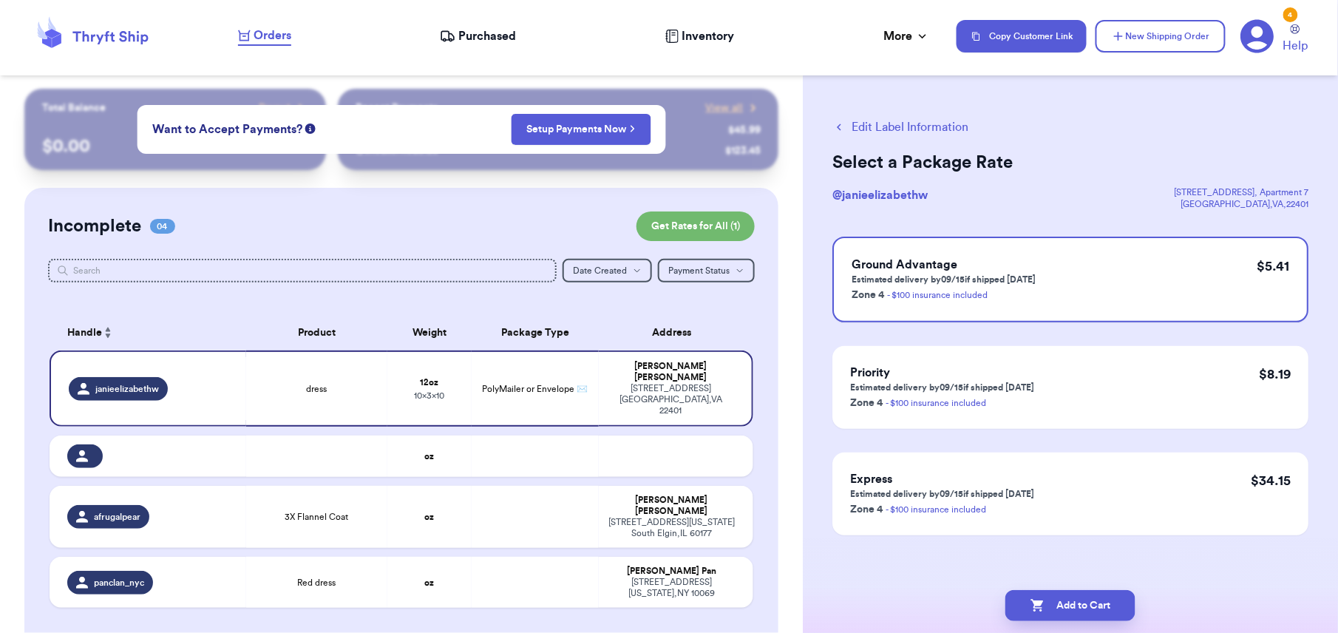
click at [1070, 605] on button "Add to Cart" at bounding box center [1070, 605] width 130 height 31
checkbox input "true"
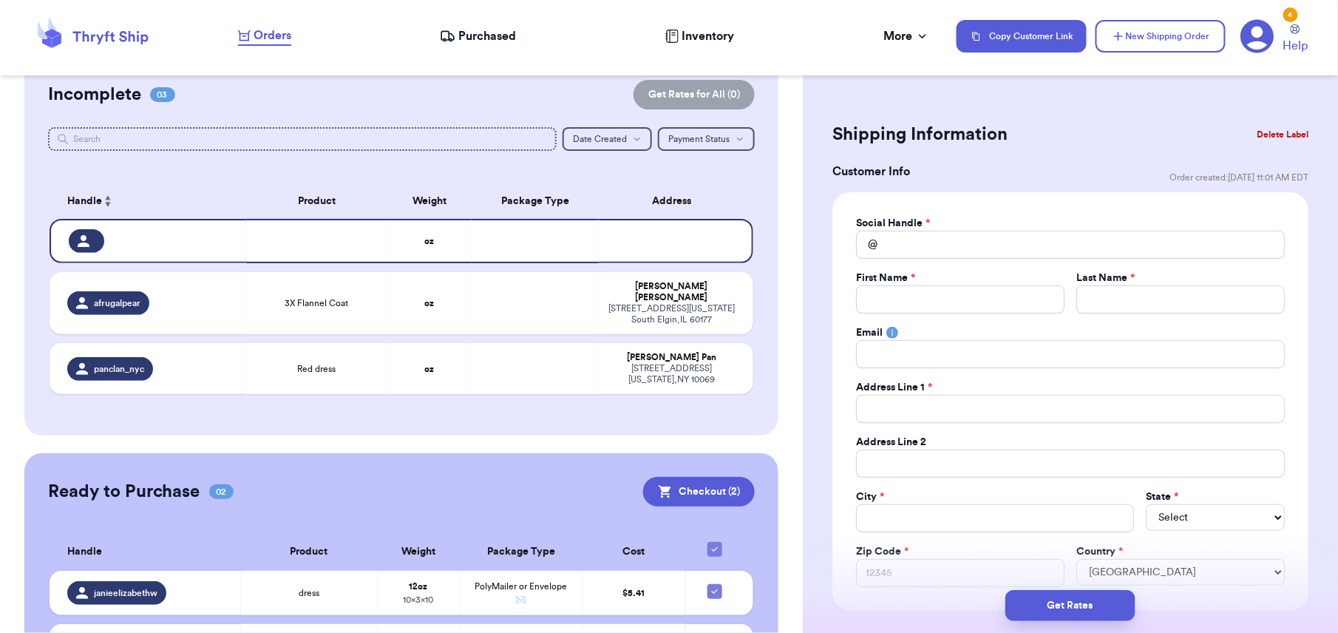
scroll to position [214, 0]
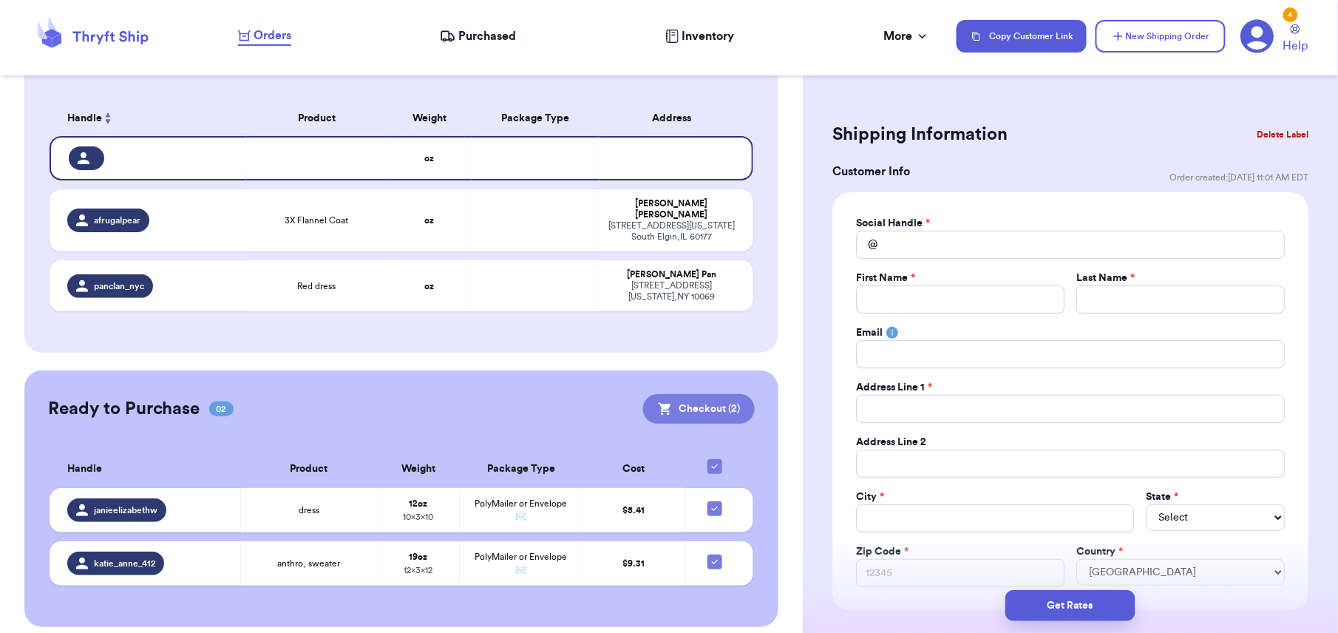
click at [687, 394] on button "Checkout ( 2 )" at bounding box center [699, 409] width 112 height 30
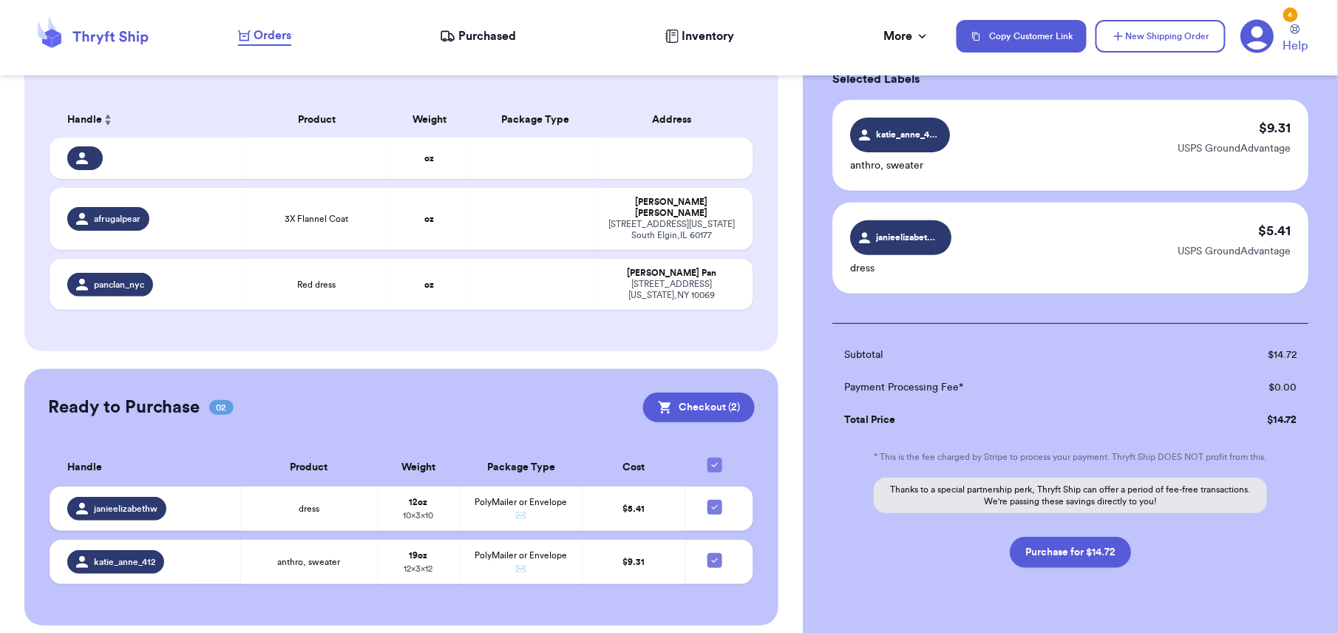
scroll to position [124, 0]
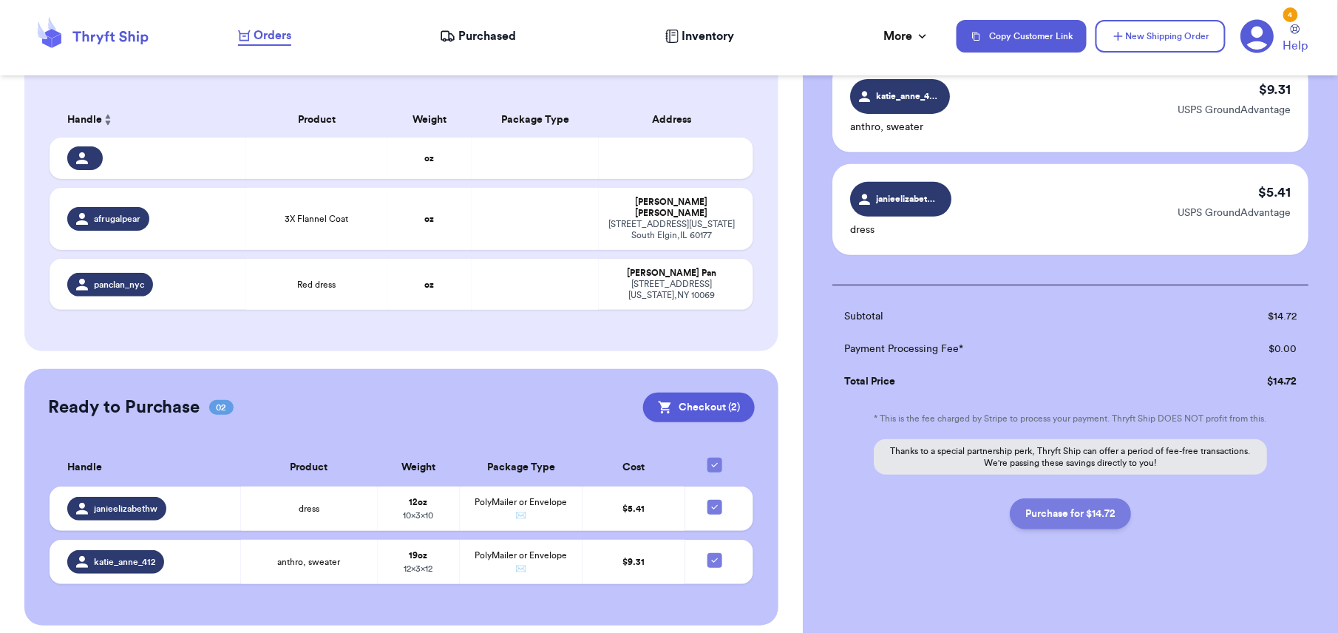
click at [1035, 514] on button "Purchase for $14.72" at bounding box center [1070, 513] width 121 height 31
checkbox input "false"
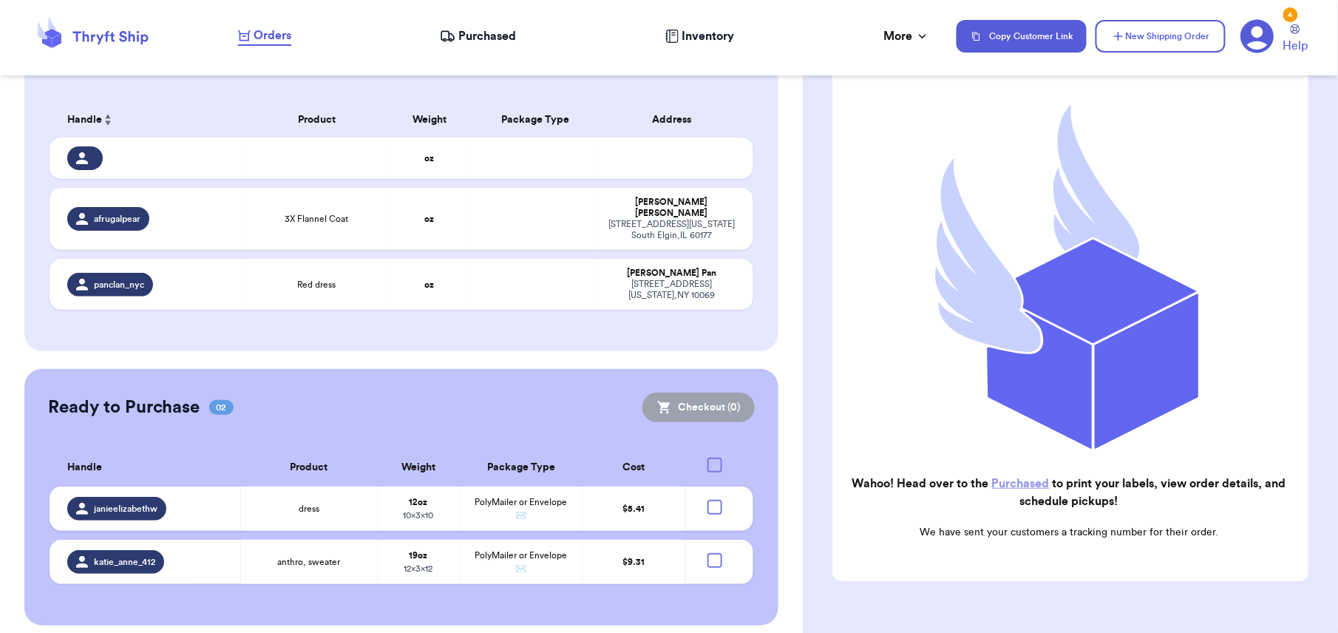
checkbox input "true"
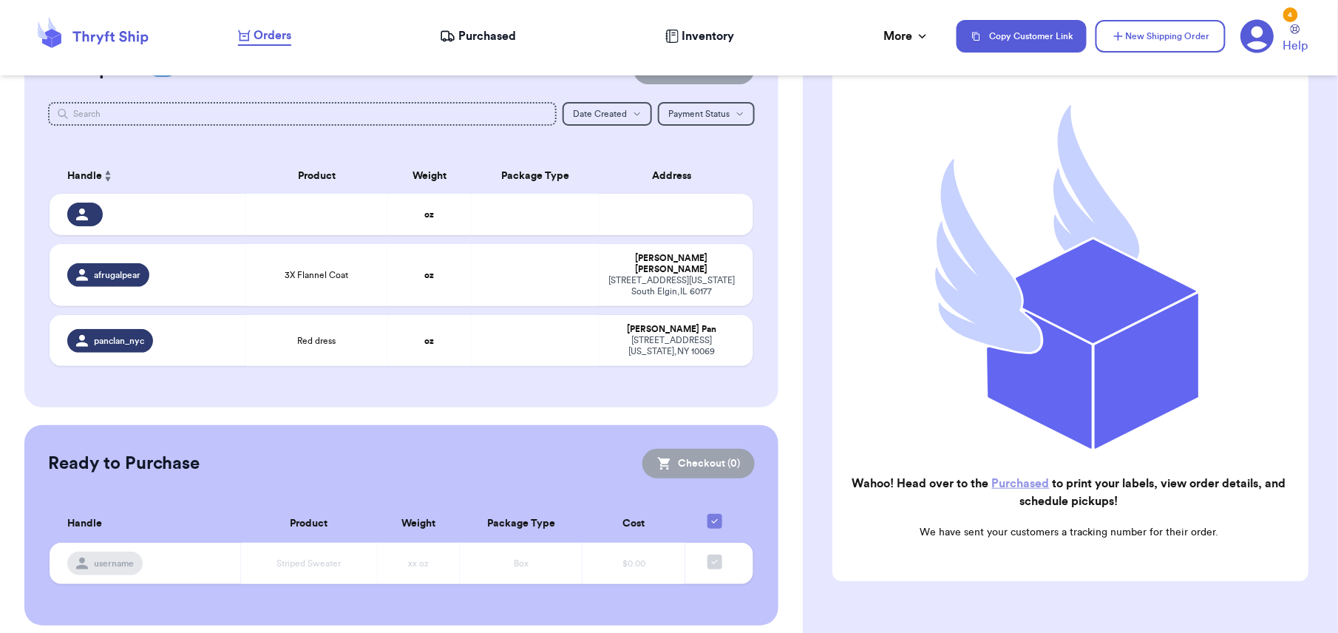
click at [480, 36] on span "Purchased" at bounding box center [487, 36] width 58 height 18
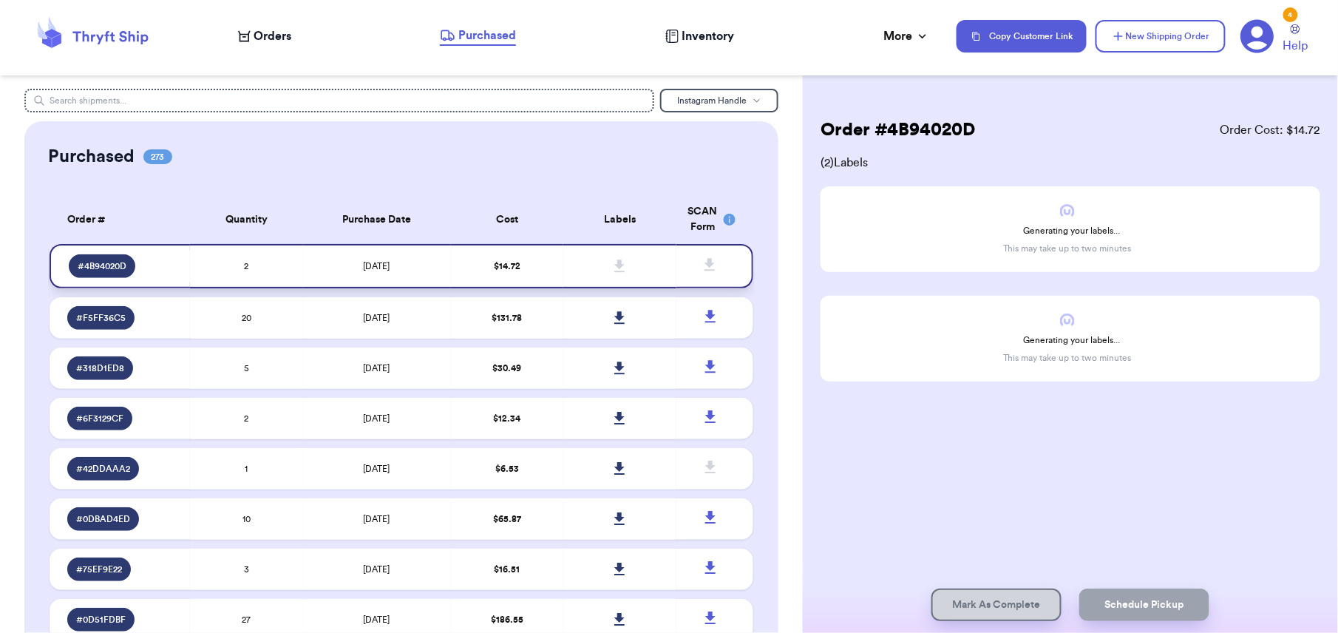
click at [614, 268] on icon at bounding box center [619, 265] width 11 height 13
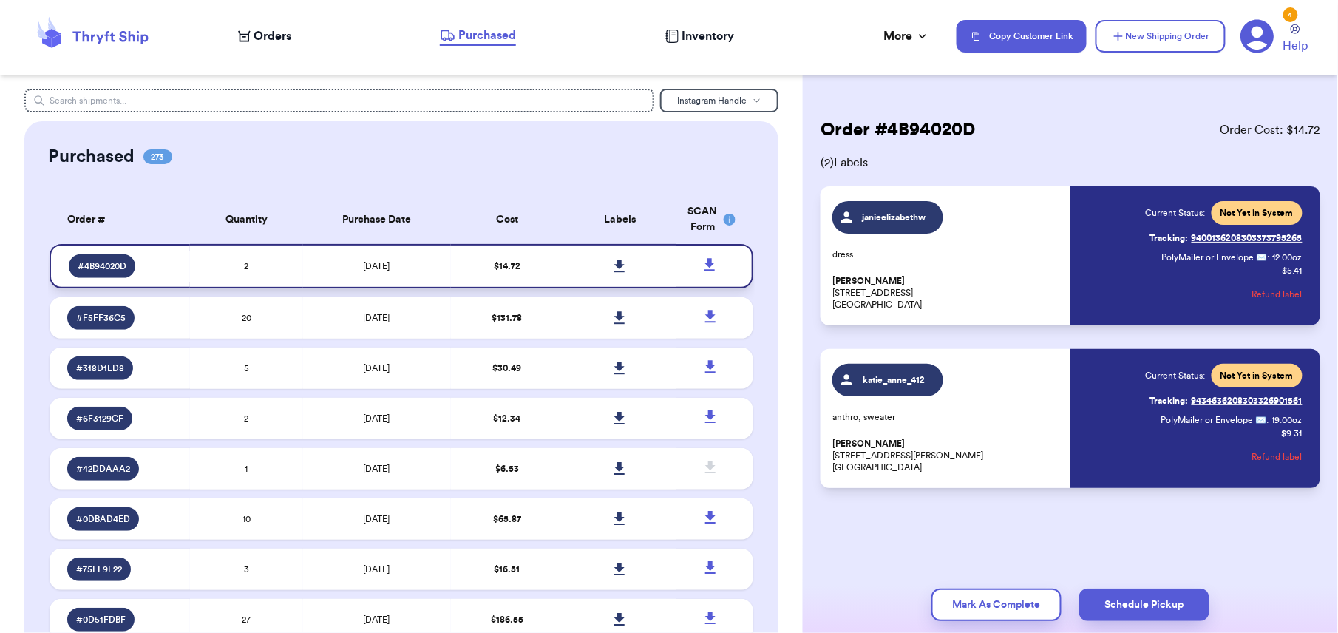
click at [614, 259] on icon at bounding box center [619, 265] width 11 height 13
